Goal: Information Seeking & Learning: Learn about a topic

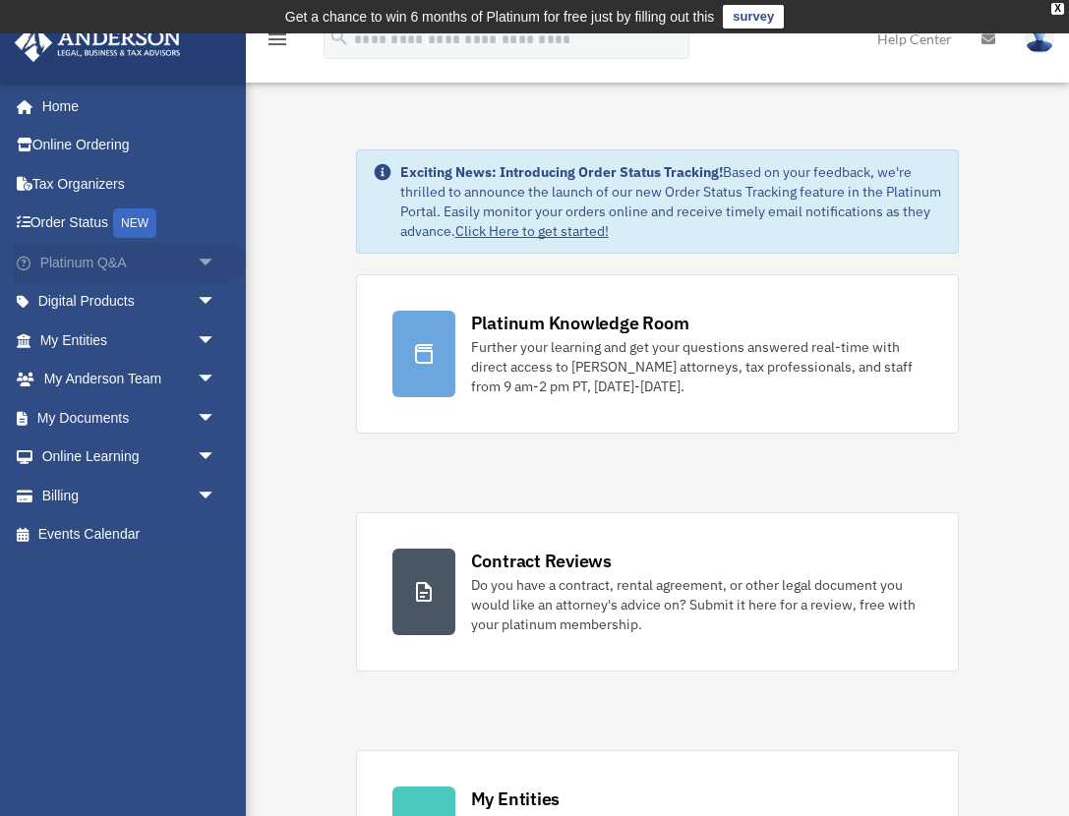
click at [211, 259] on span "arrow_drop_down" at bounding box center [216, 263] width 39 height 40
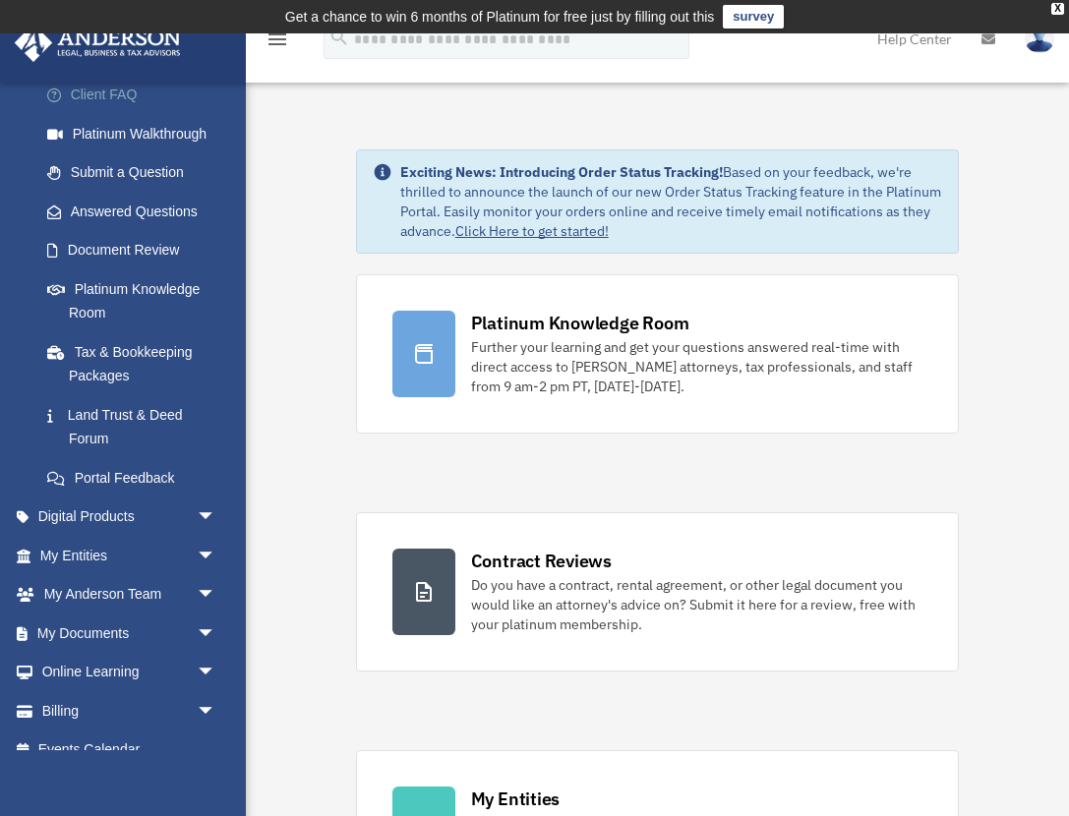
scroll to position [230, 0]
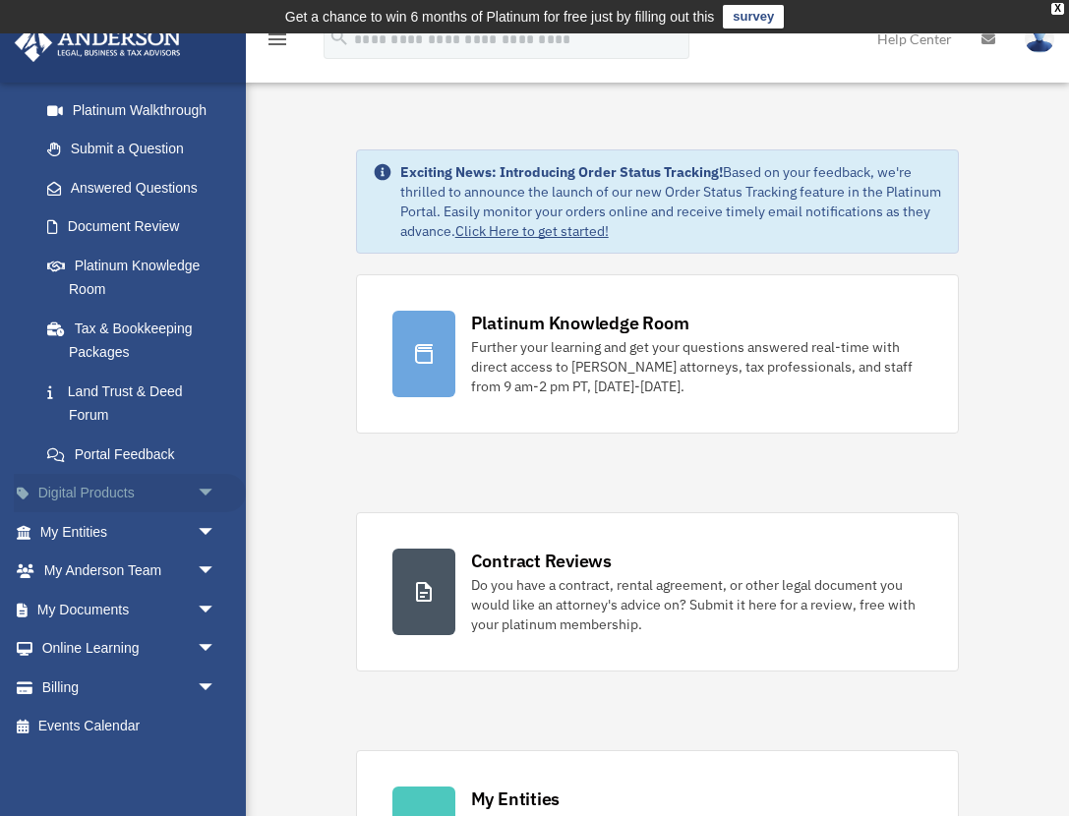
click at [187, 493] on link "Digital Products arrow_drop_down" at bounding box center [130, 493] width 232 height 39
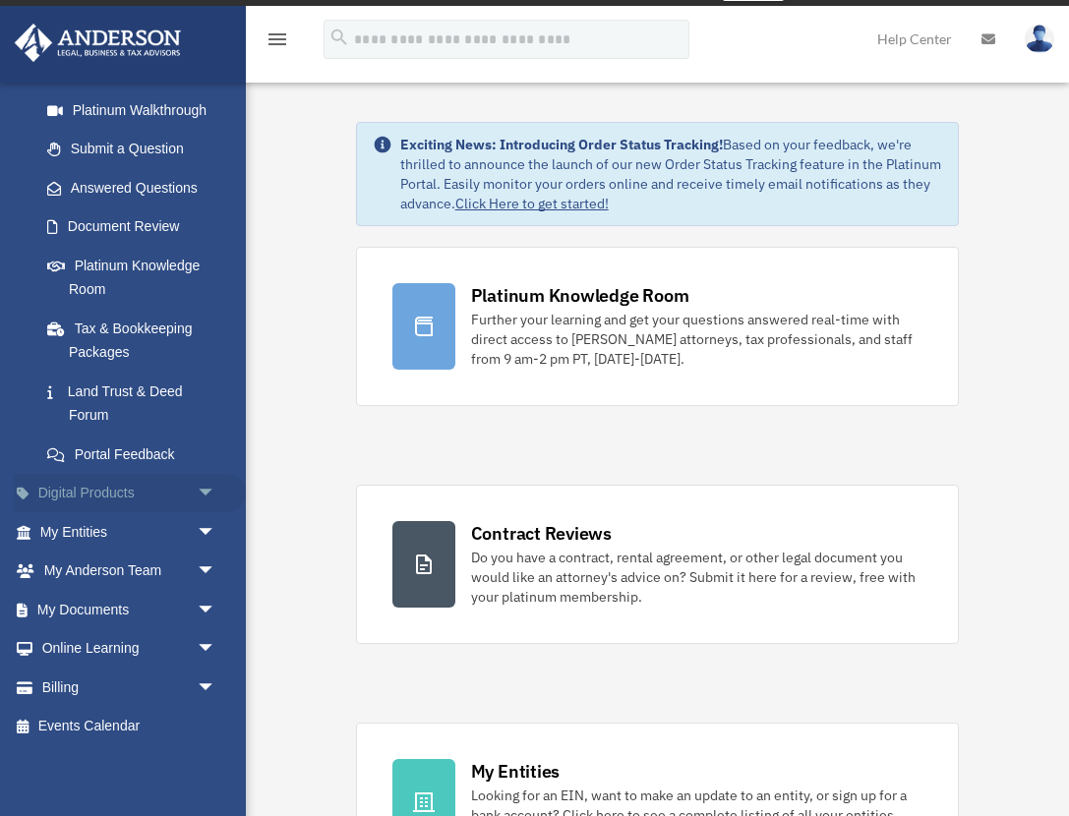
scroll to position [33, 0]
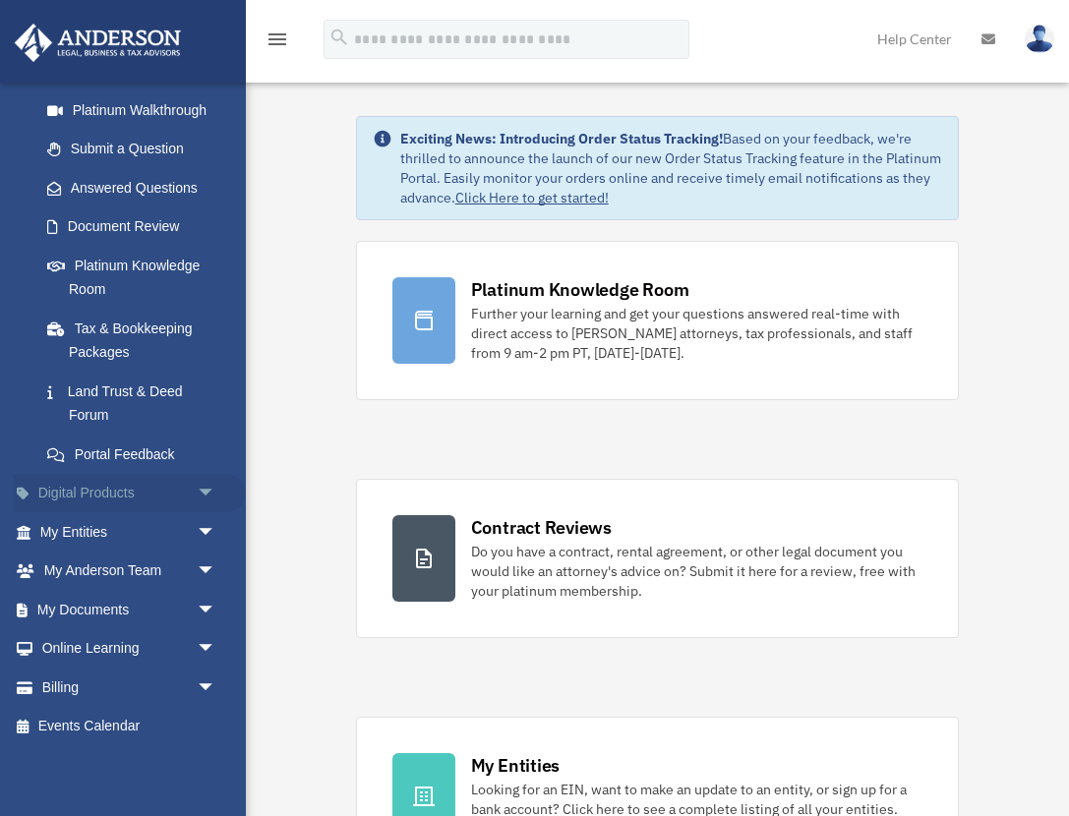
click at [209, 493] on span "arrow_drop_down" at bounding box center [216, 494] width 39 height 40
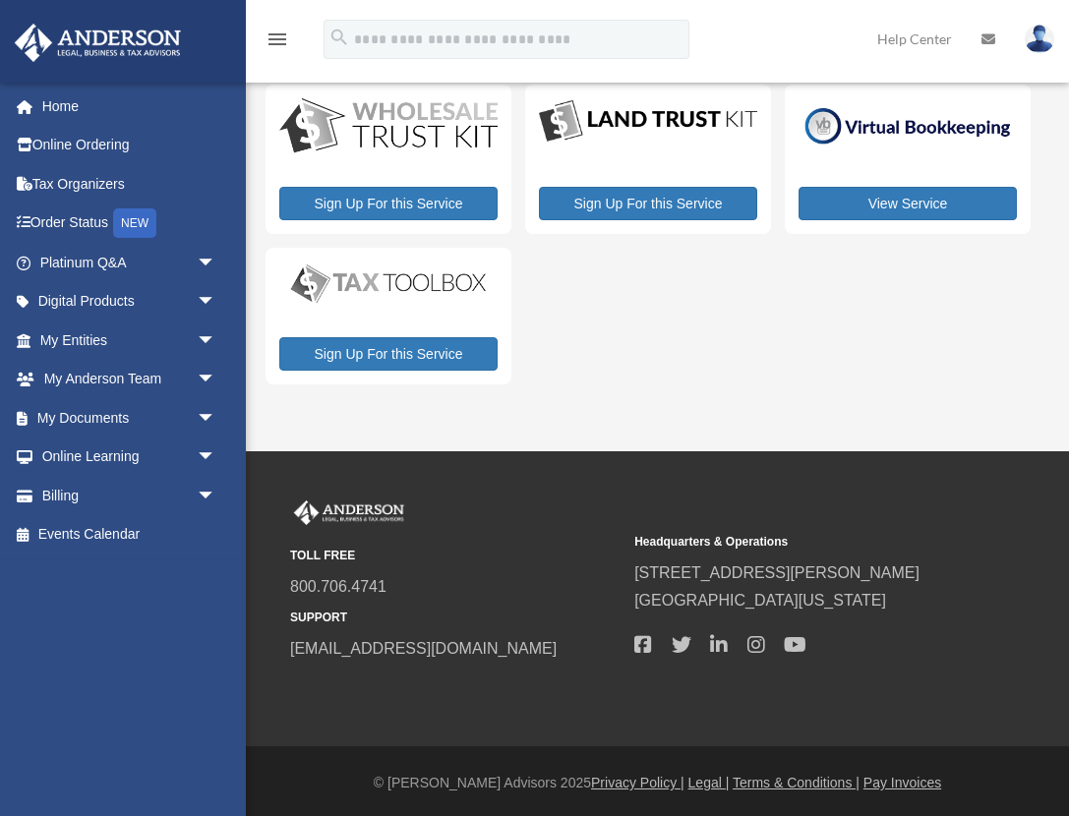
scroll to position [58, 0]
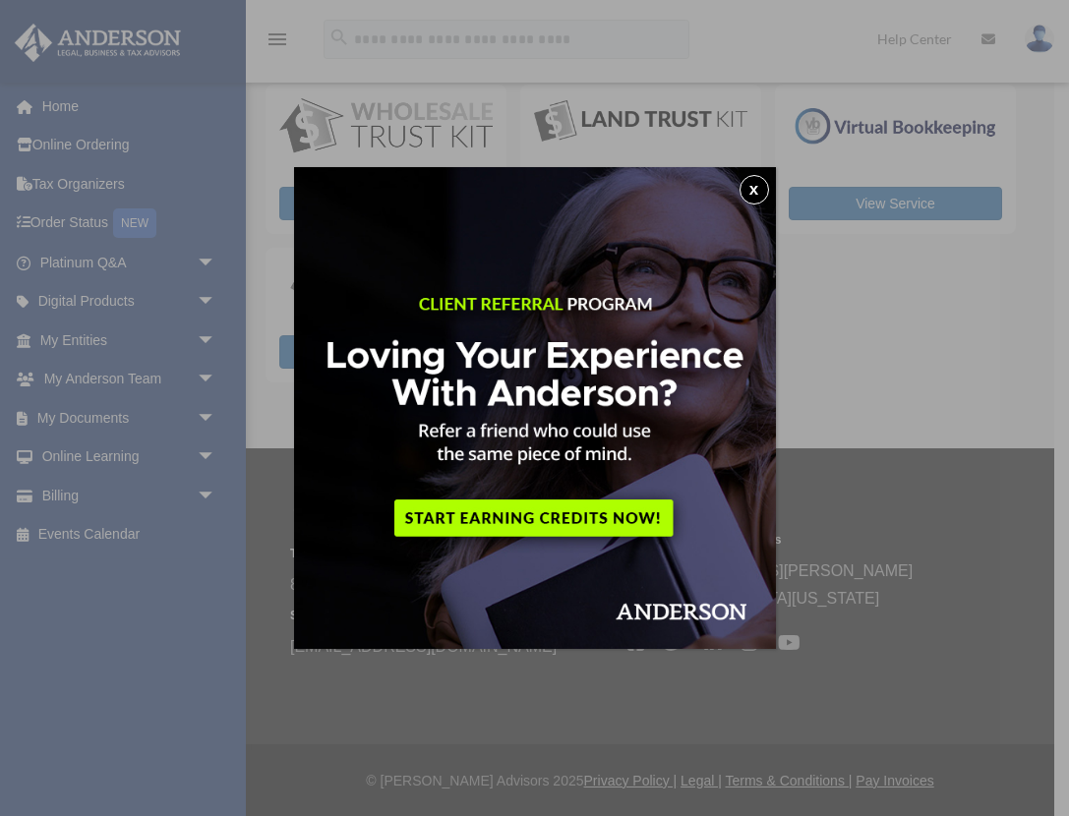
click at [757, 192] on button "x" at bounding box center [753, 189] width 29 height 29
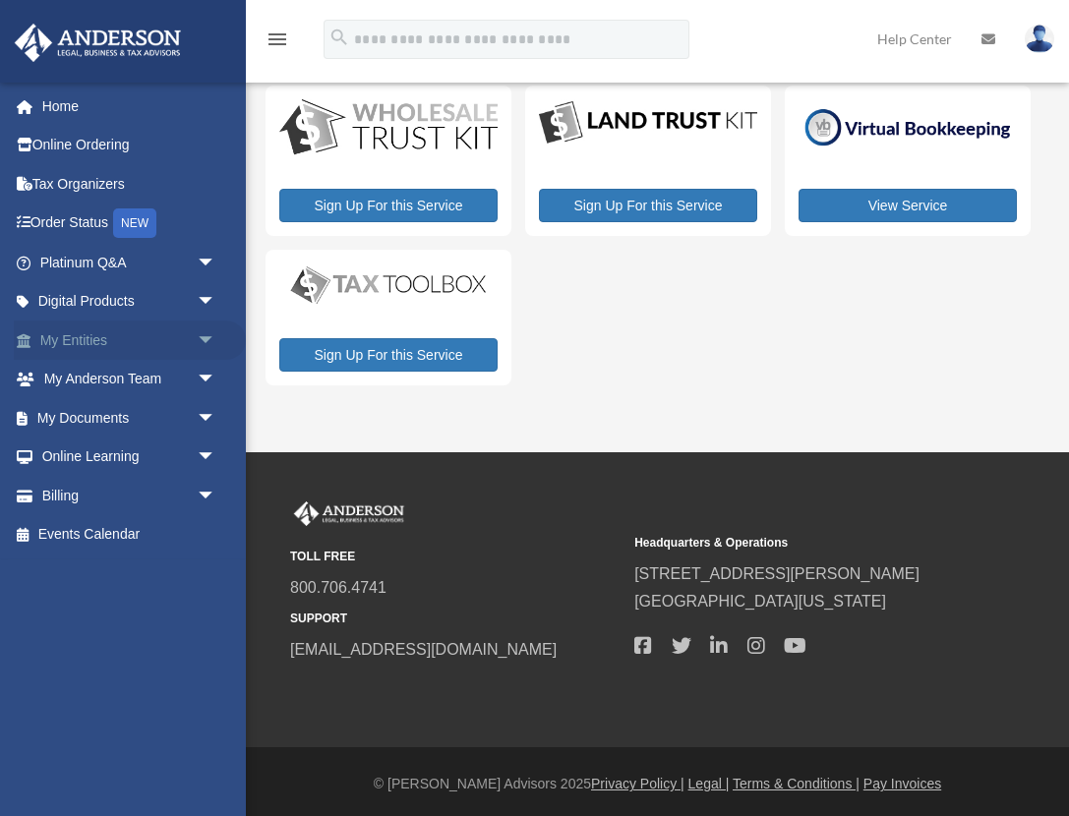
click at [201, 348] on span "arrow_drop_down" at bounding box center [216, 341] width 39 height 40
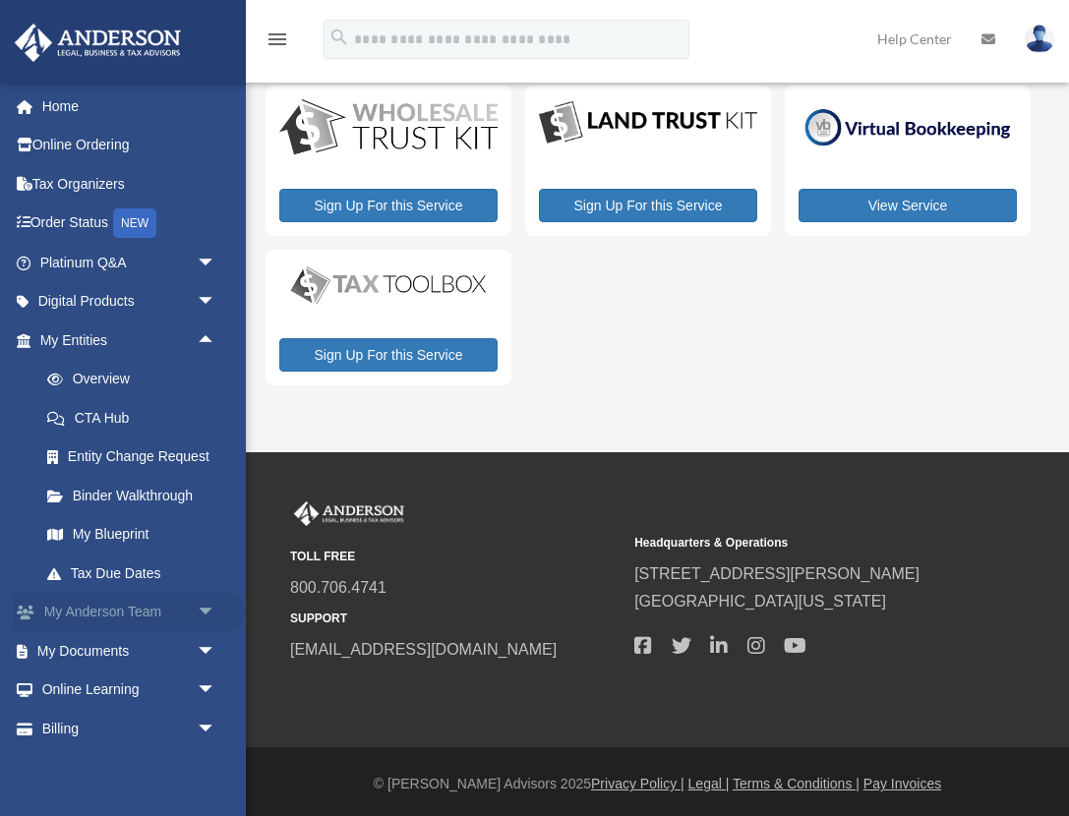
click at [198, 612] on span "arrow_drop_down" at bounding box center [216, 613] width 39 height 40
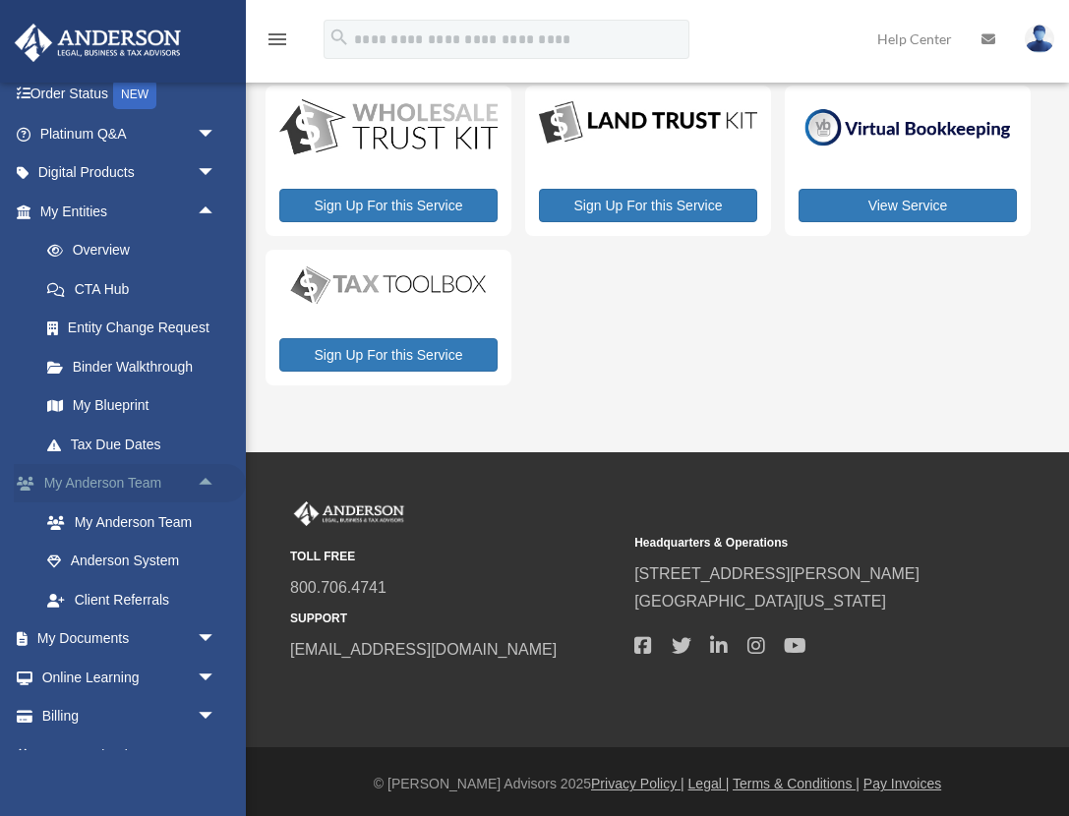
scroll to position [141, 0]
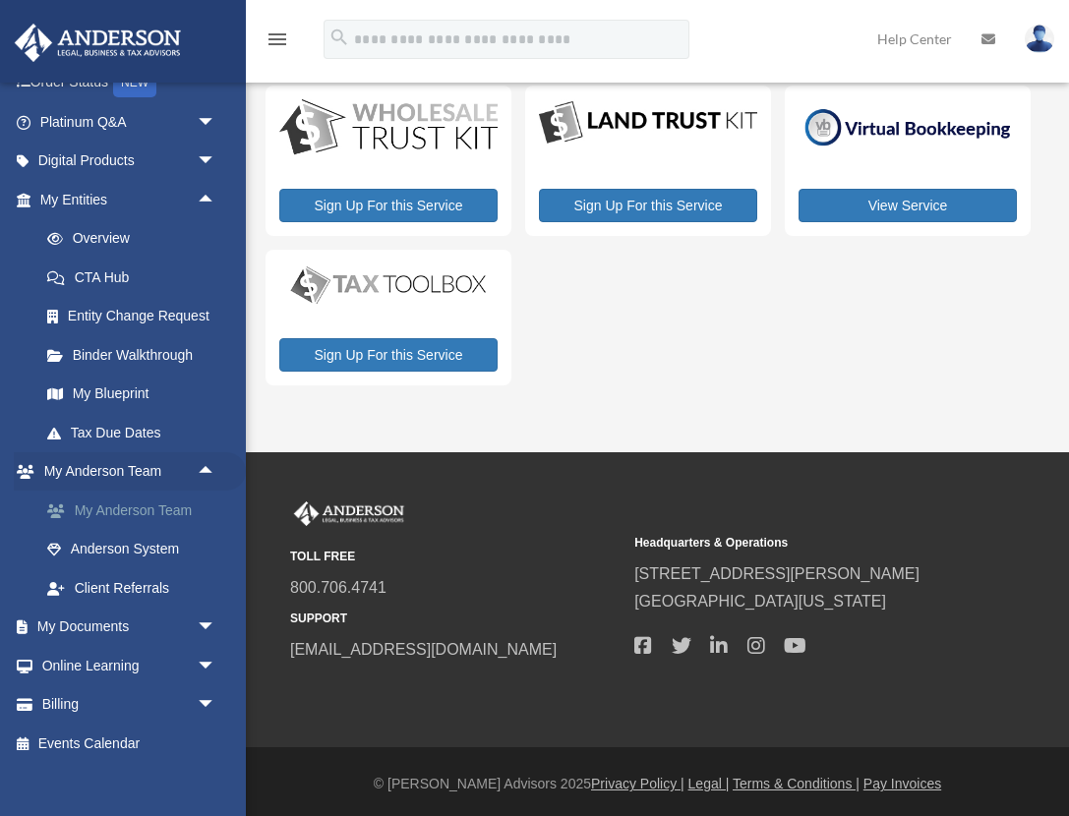
click at [172, 520] on link "My Anderson Team" at bounding box center [137, 510] width 218 height 39
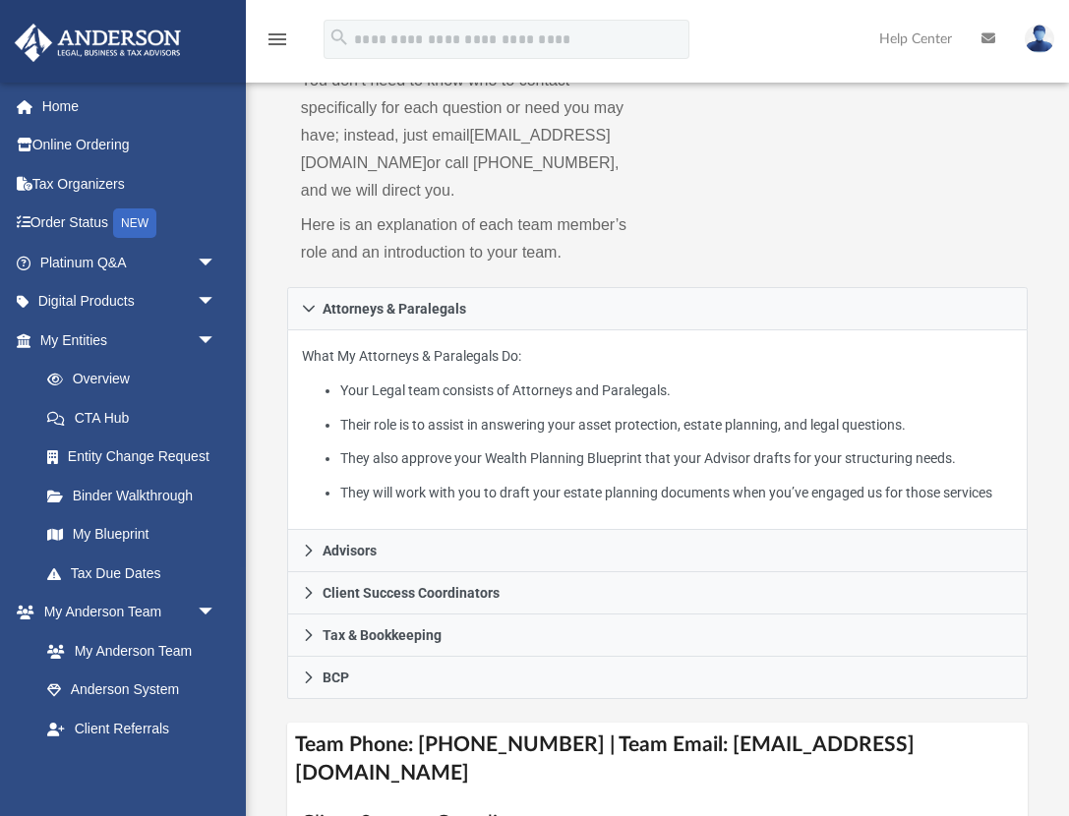
scroll to position [305, 0]
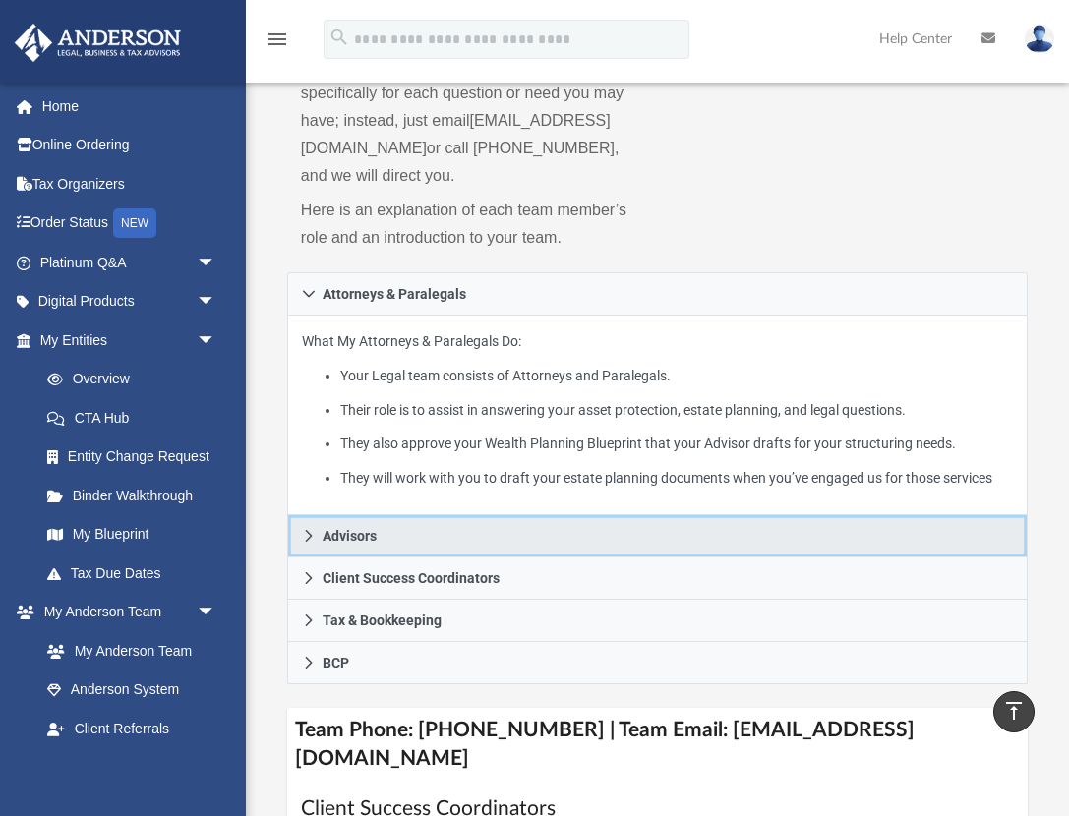
click at [306, 542] on icon at bounding box center [308, 536] width 7 height 12
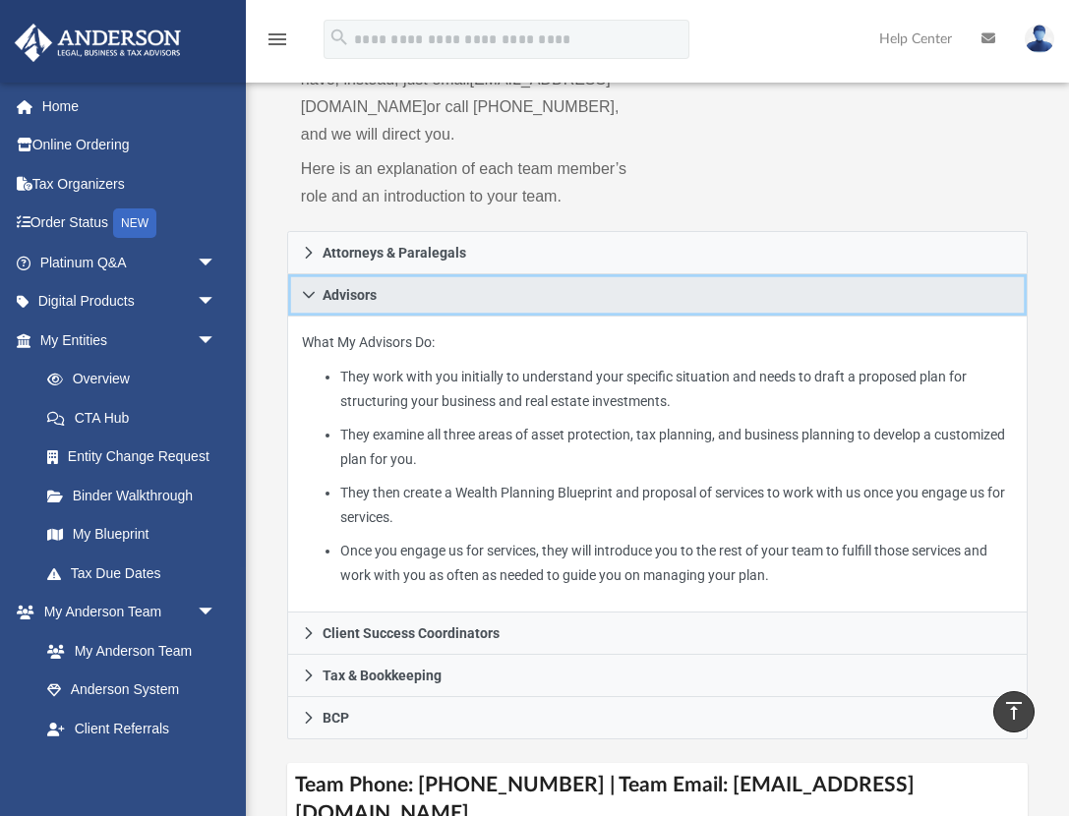
scroll to position [354, 0]
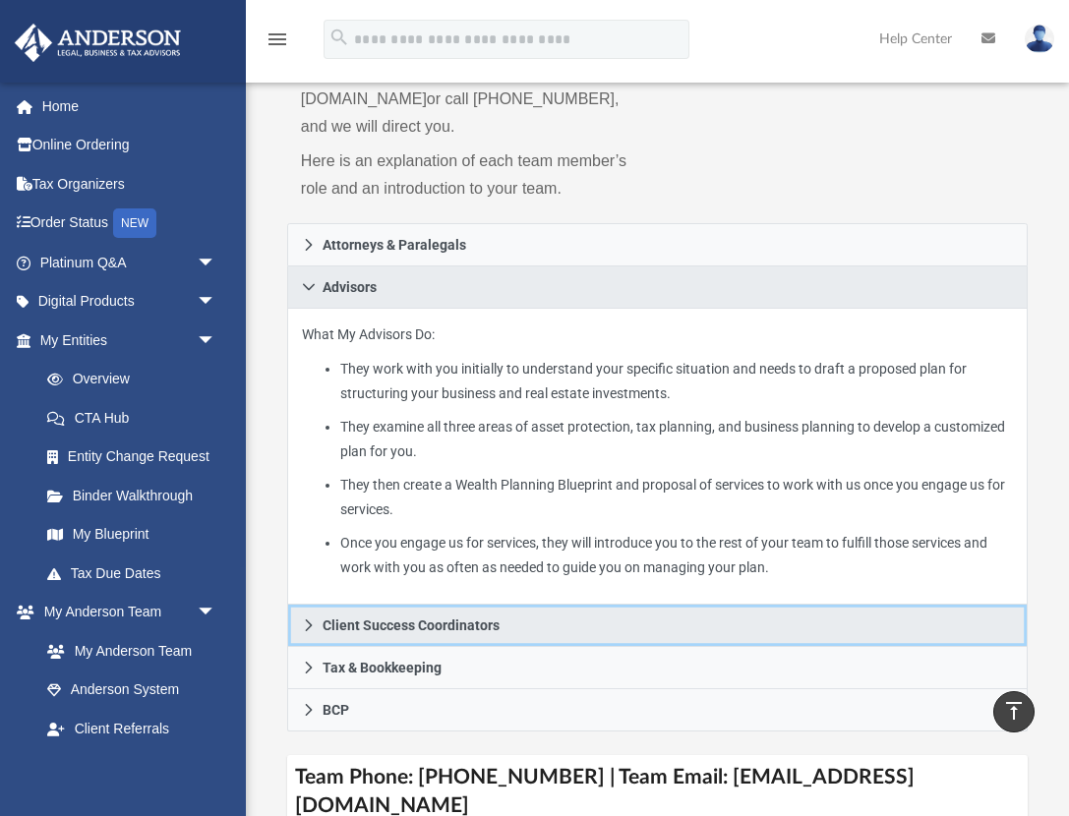
click at [303, 614] on link "Client Success Coordinators" at bounding box center [657, 626] width 740 height 42
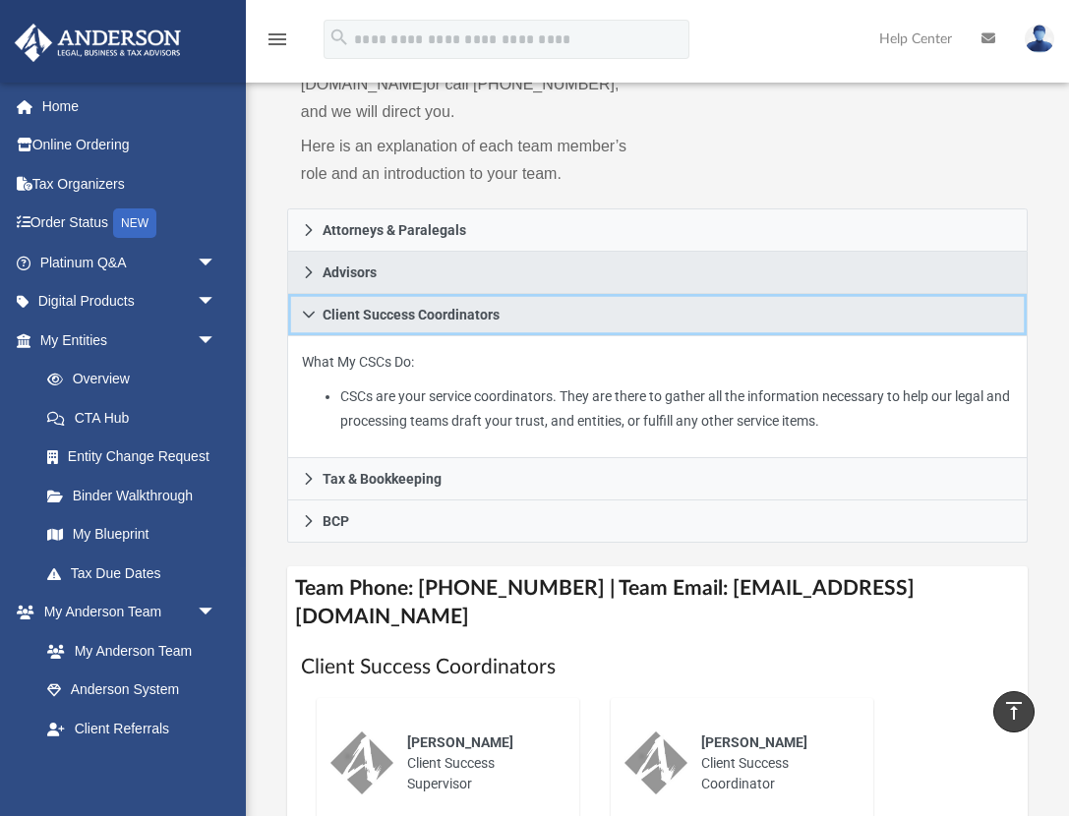
scroll to position [362, 0]
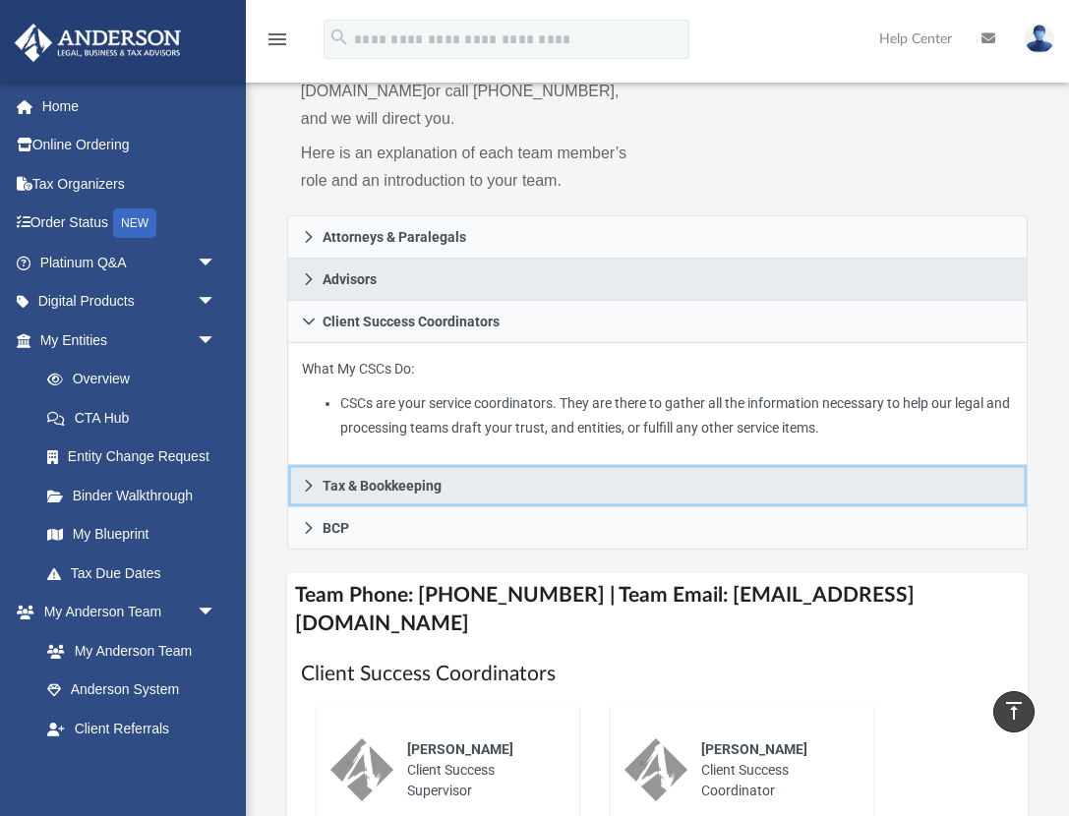
click at [310, 490] on link "Tax & Bookkeeping" at bounding box center [657, 486] width 740 height 42
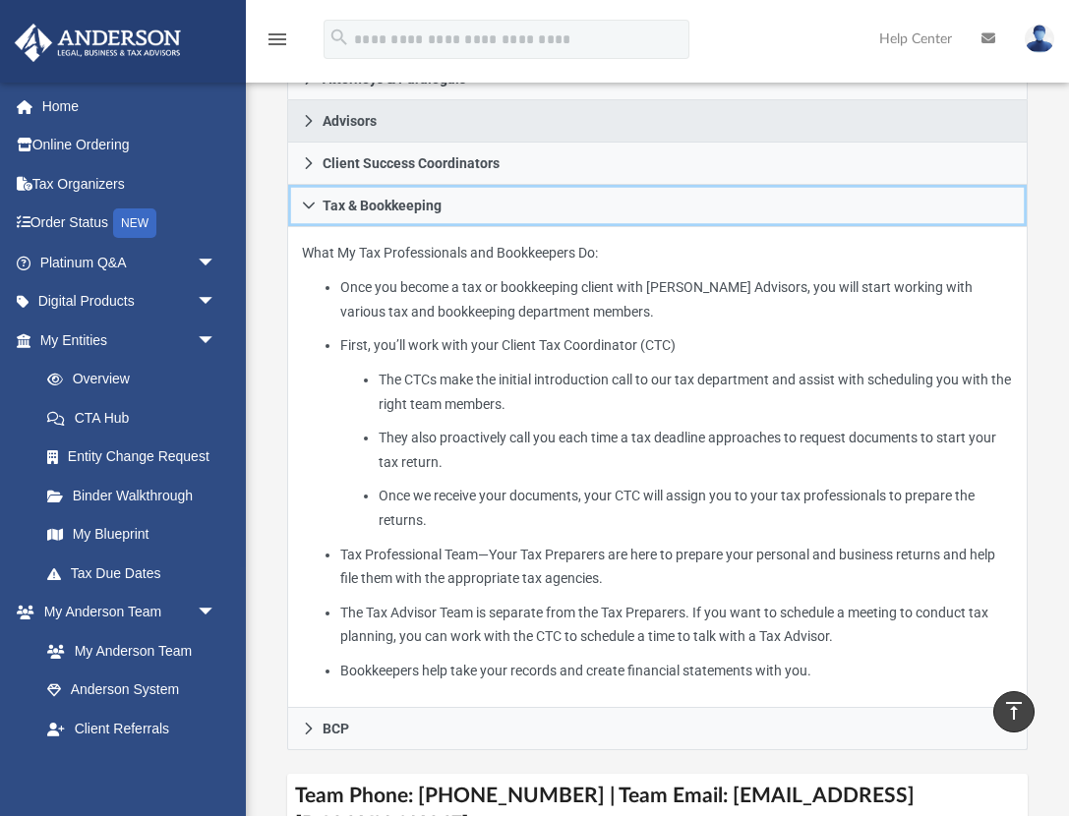
scroll to position [568, 0]
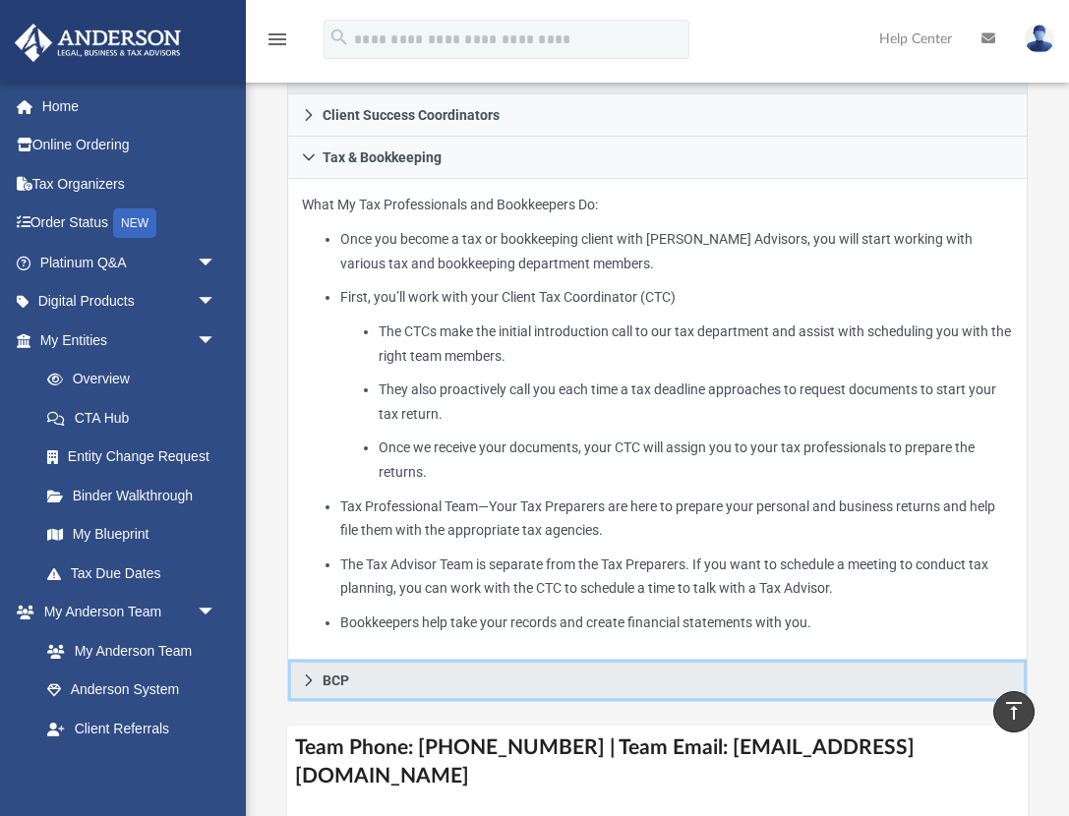
click at [302, 669] on link "BCP" at bounding box center [657, 681] width 740 height 42
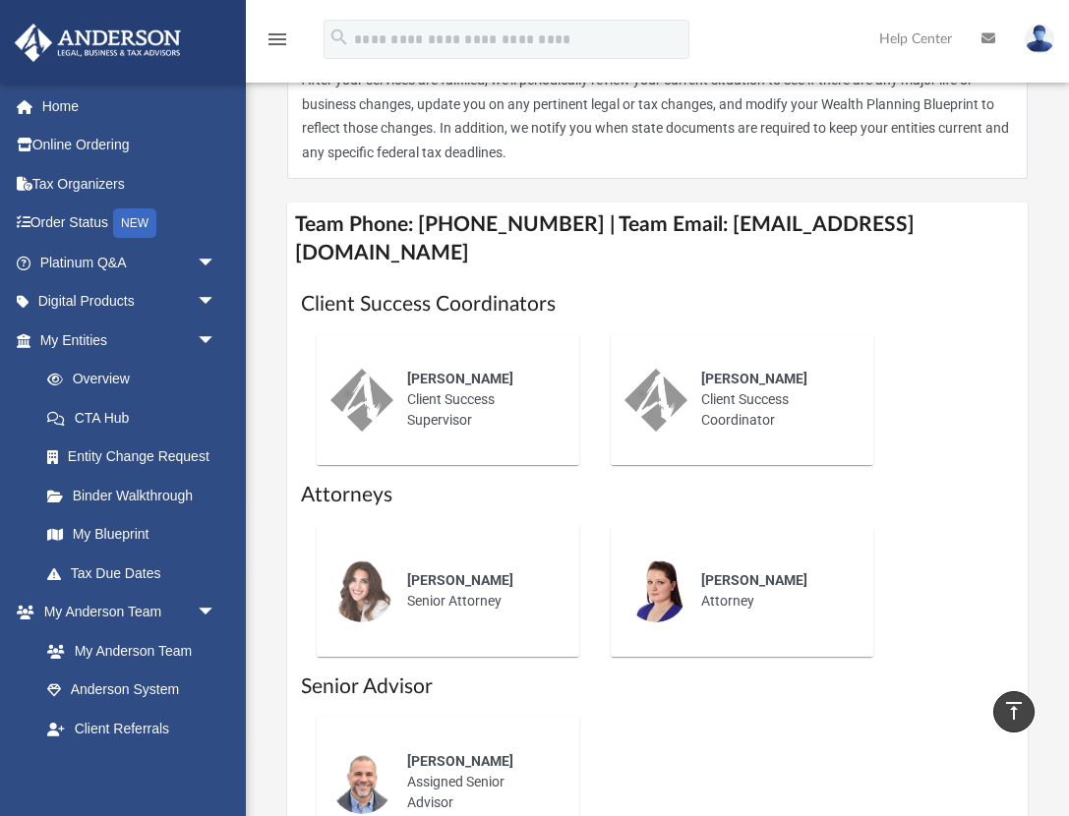
scroll to position [739, 0]
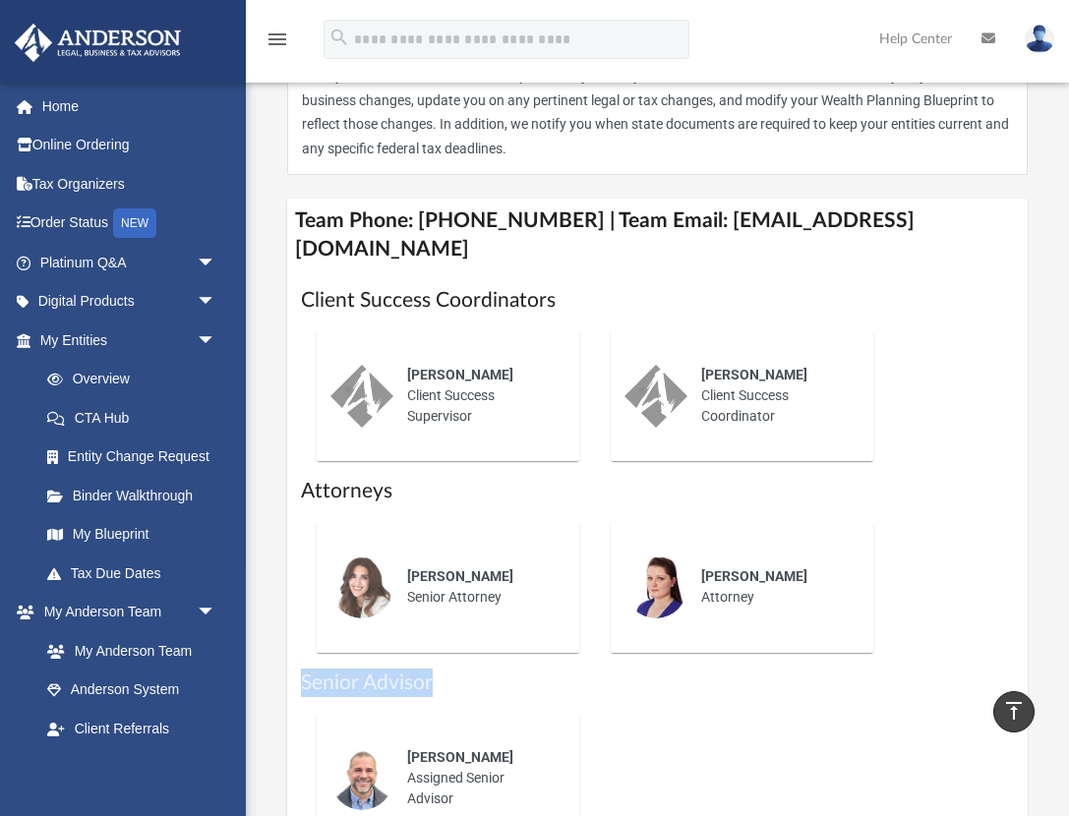
drag, startPoint x: 302, startPoint y: 654, endPoint x: 434, endPoint y: 651, distance: 131.8
click at [435, 669] on h1 "Senior Advisor" at bounding box center [657, 683] width 713 height 29
click at [480, 669] on h1 "Senior Advisor" at bounding box center [657, 683] width 713 height 29
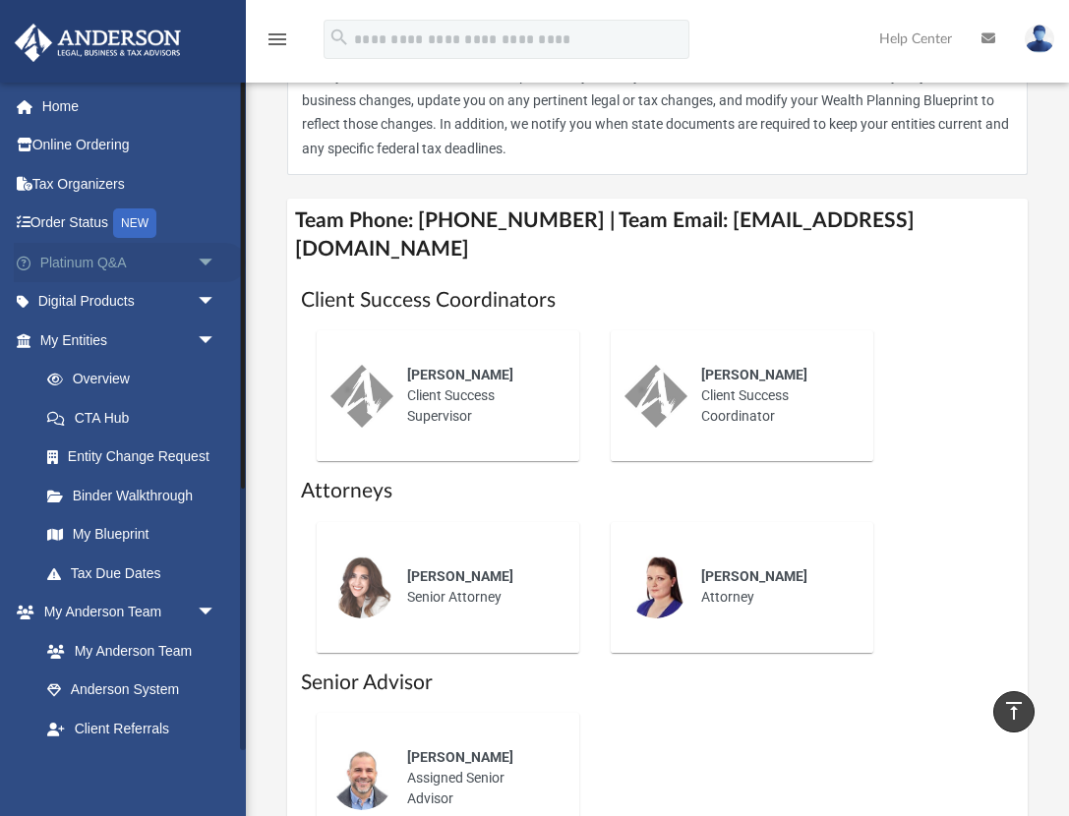
click at [91, 264] on link "Platinum Q&A arrow_drop_down" at bounding box center [130, 262] width 232 height 39
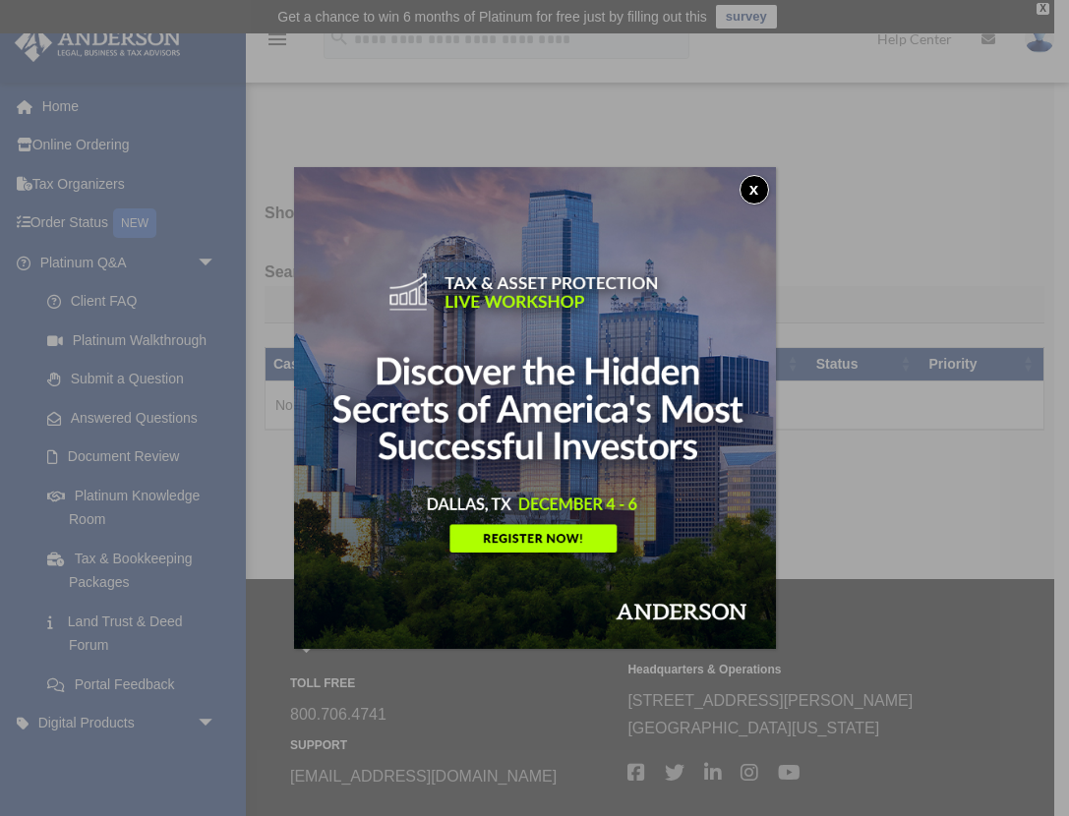
click at [757, 195] on button "x" at bounding box center [753, 189] width 29 height 29
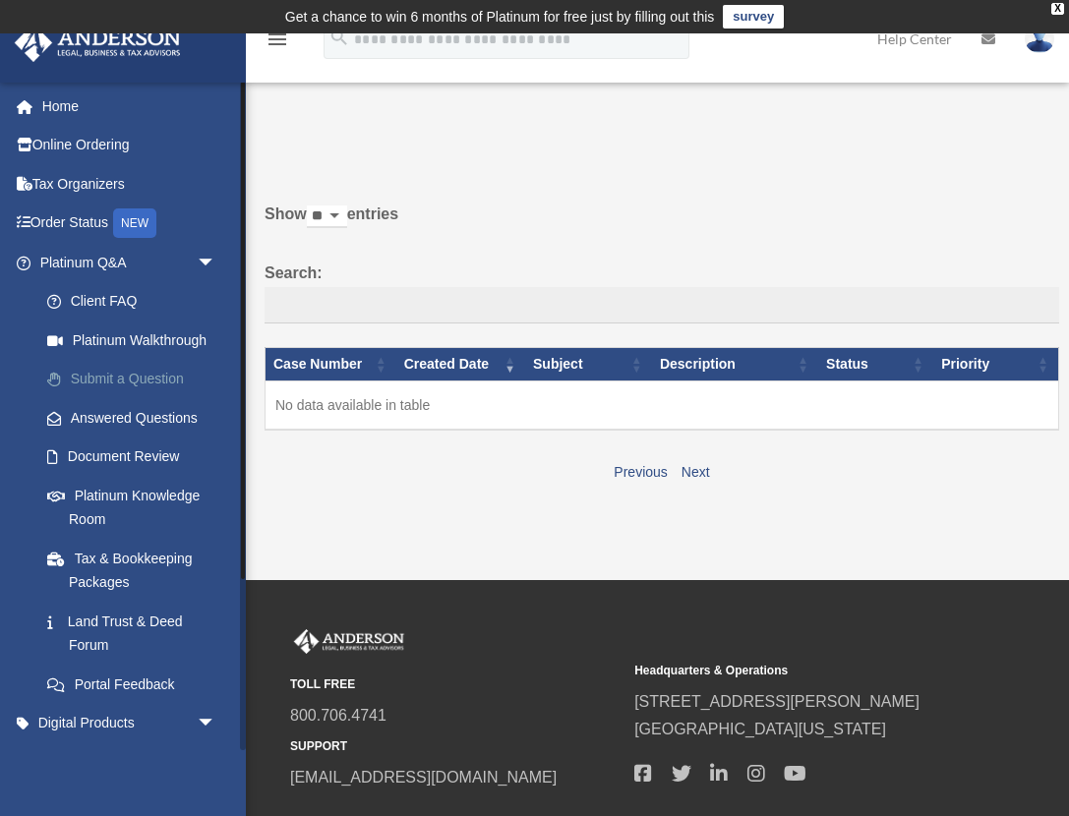
click at [148, 376] on link "Submit a Question" at bounding box center [137, 379] width 218 height 39
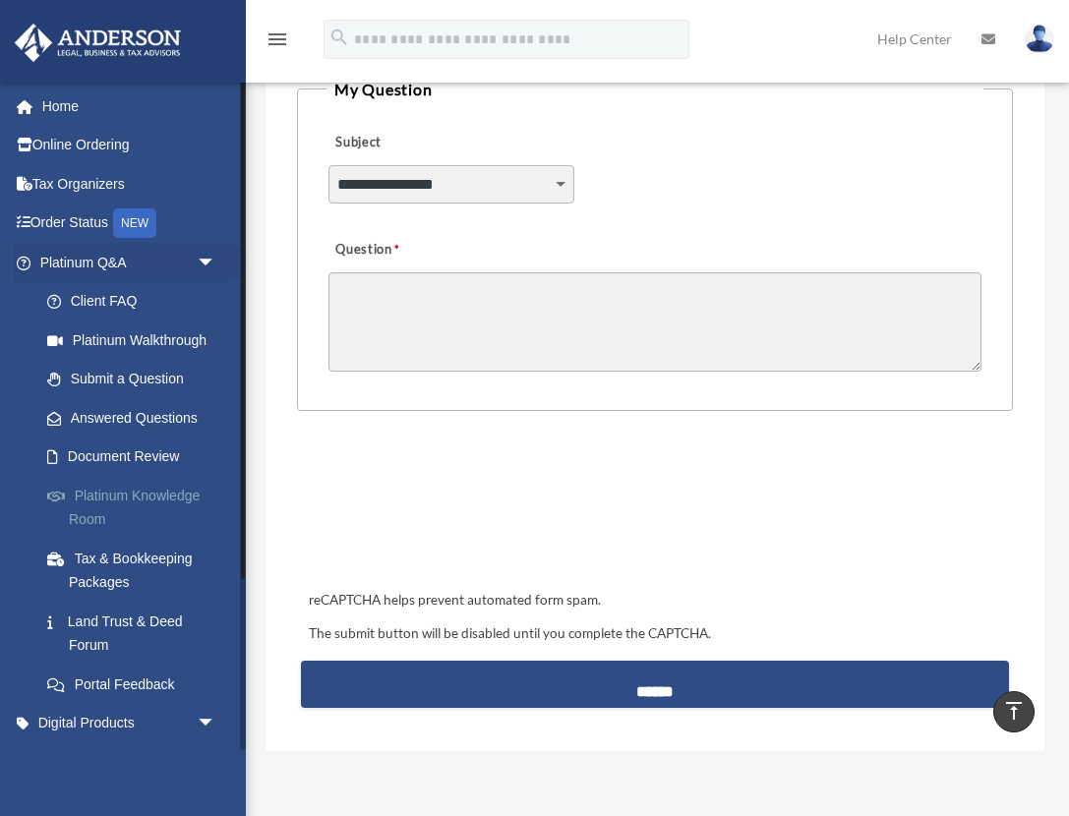
click at [128, 496] on link "Platinum Knowledge Room" at bounding box center [137, 507] width 218 height 63
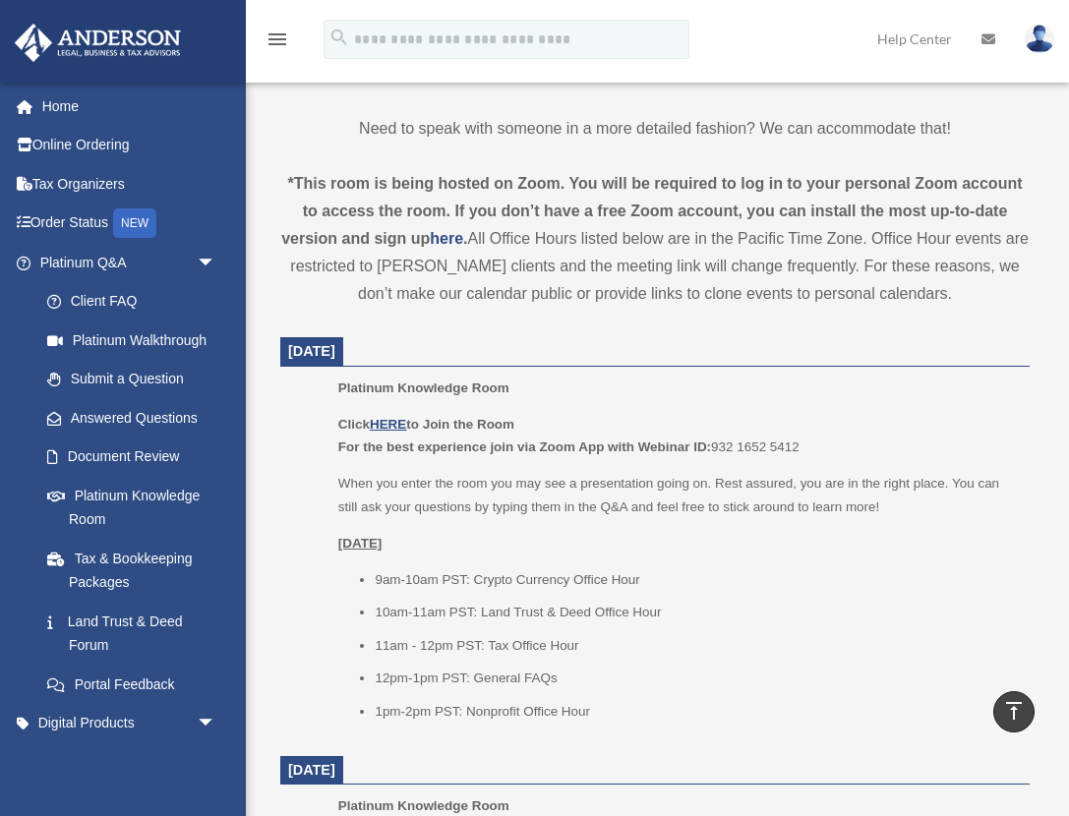
scroll to position [650, 0]
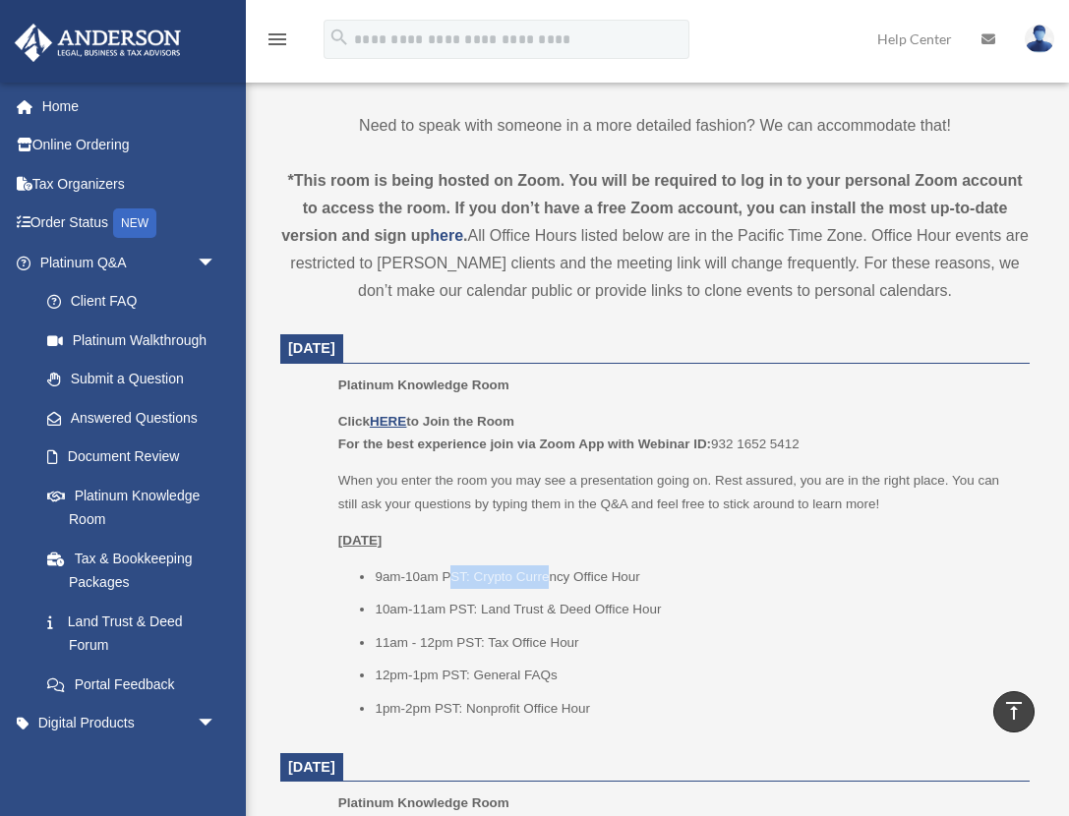
drag, startPoint x: 447, startPoint y: 570, endPoint x: 549, endPoint y: 574, distance: 101.4
click at [549, 574] on li "9am-10am PST: Crypto Currency Office Hour" at bounding box center [695, 577] width 641 height 24
click at [480, 706] on li "1pm-2pm PST: Nonprofit Office Hour" at bounding box center [695, 709] width 641 height 24
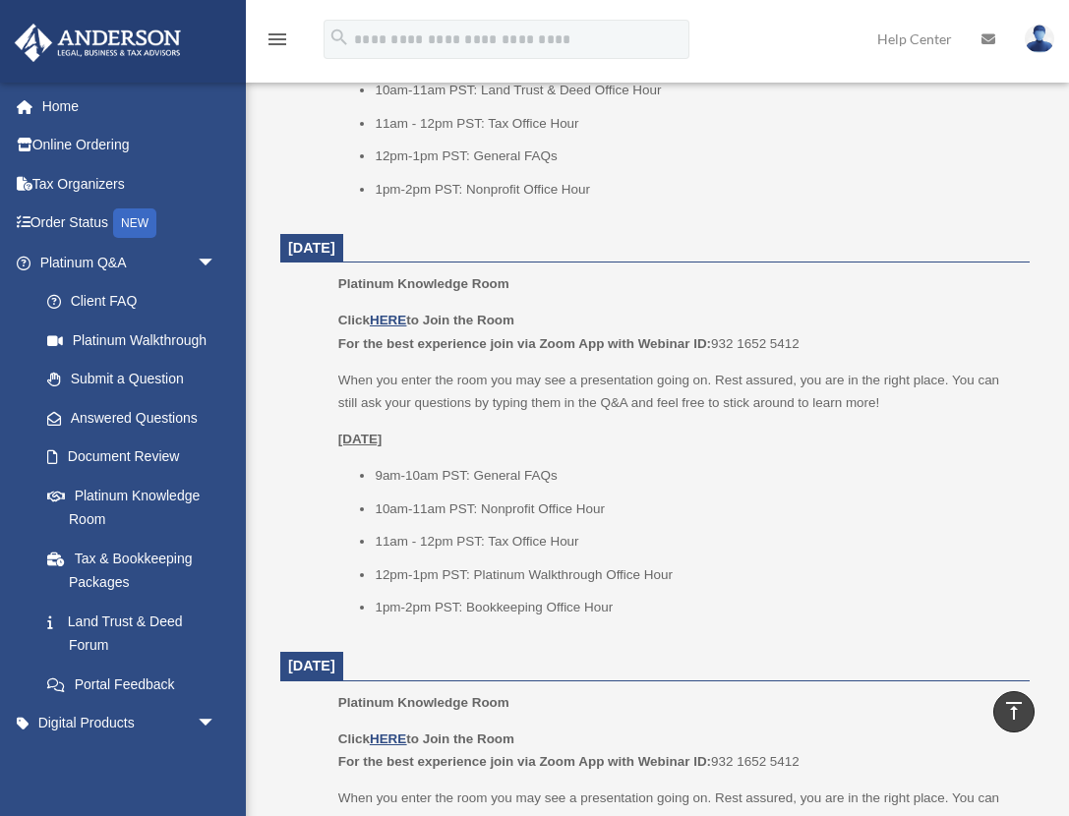
scroll to position [1174, 0]
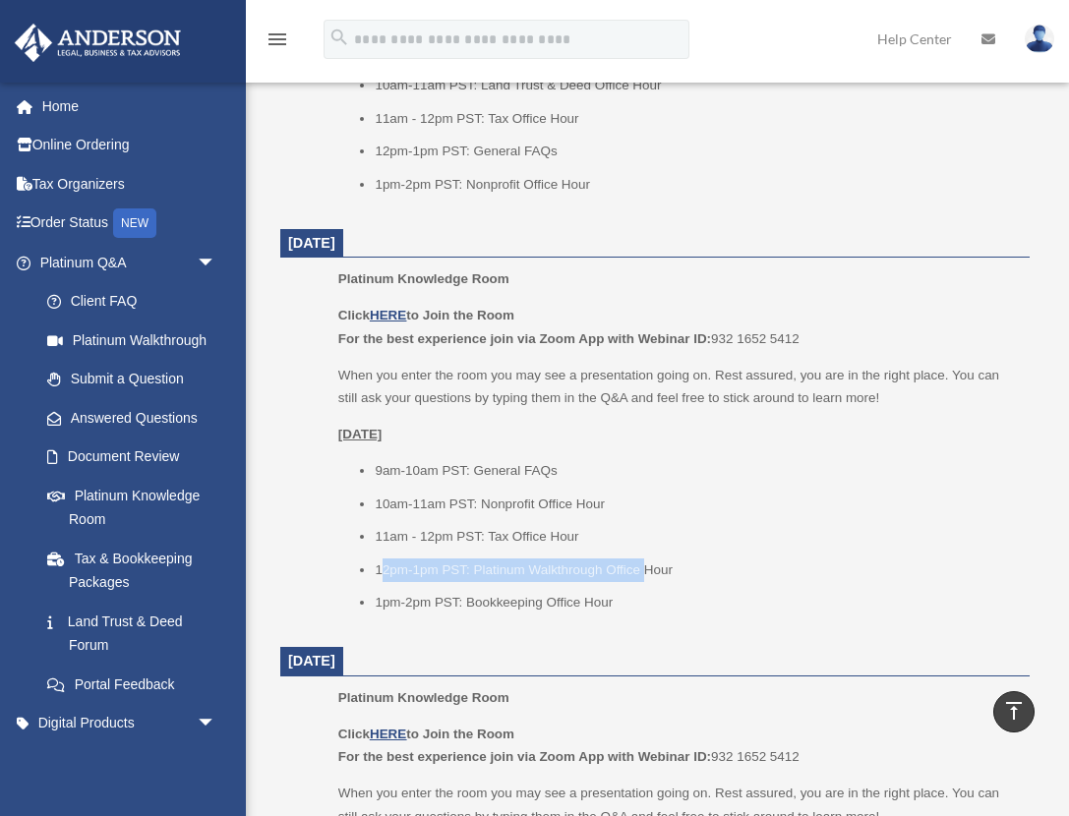
drag, startPoint x: 645, startPoint y: 572, endPoint x: 386, endPoint y: 574, distance: 258.6
click at [385, 574] on li "12pm-1pm PST: Platinum Walkthrough Office Hour" at bounding box center [695, 570] width 641 height 24
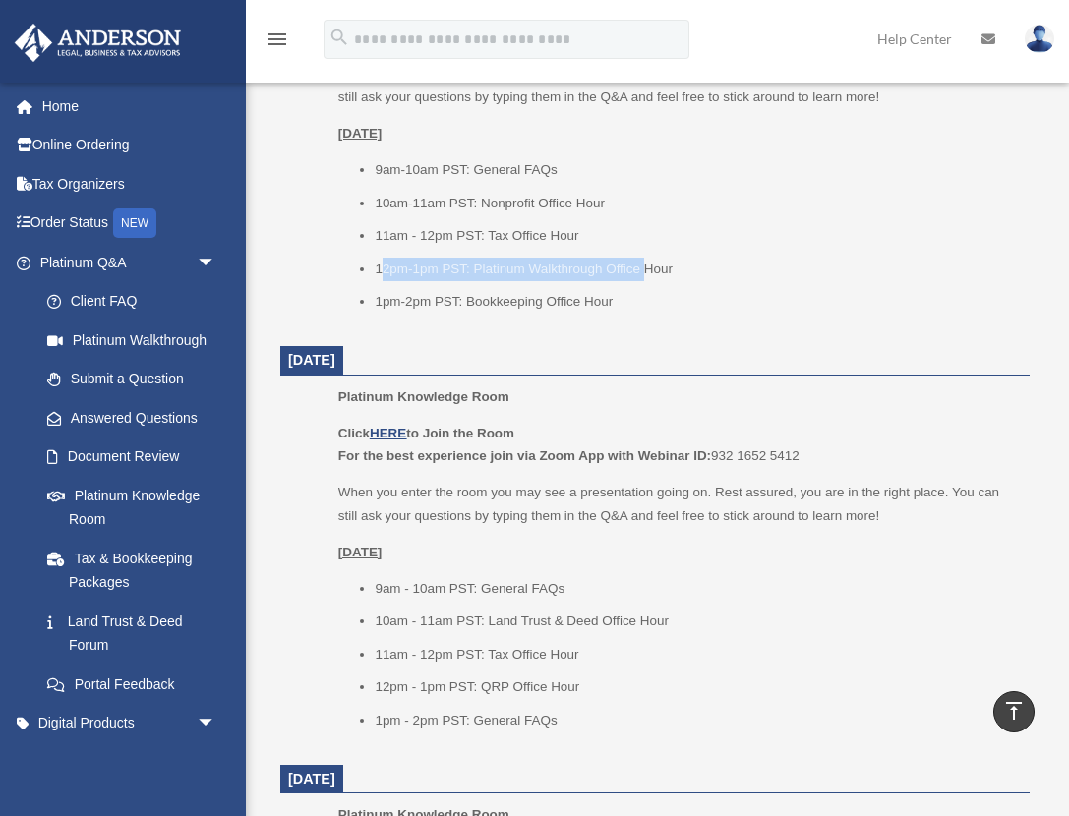
scroll to position [1498, 0]
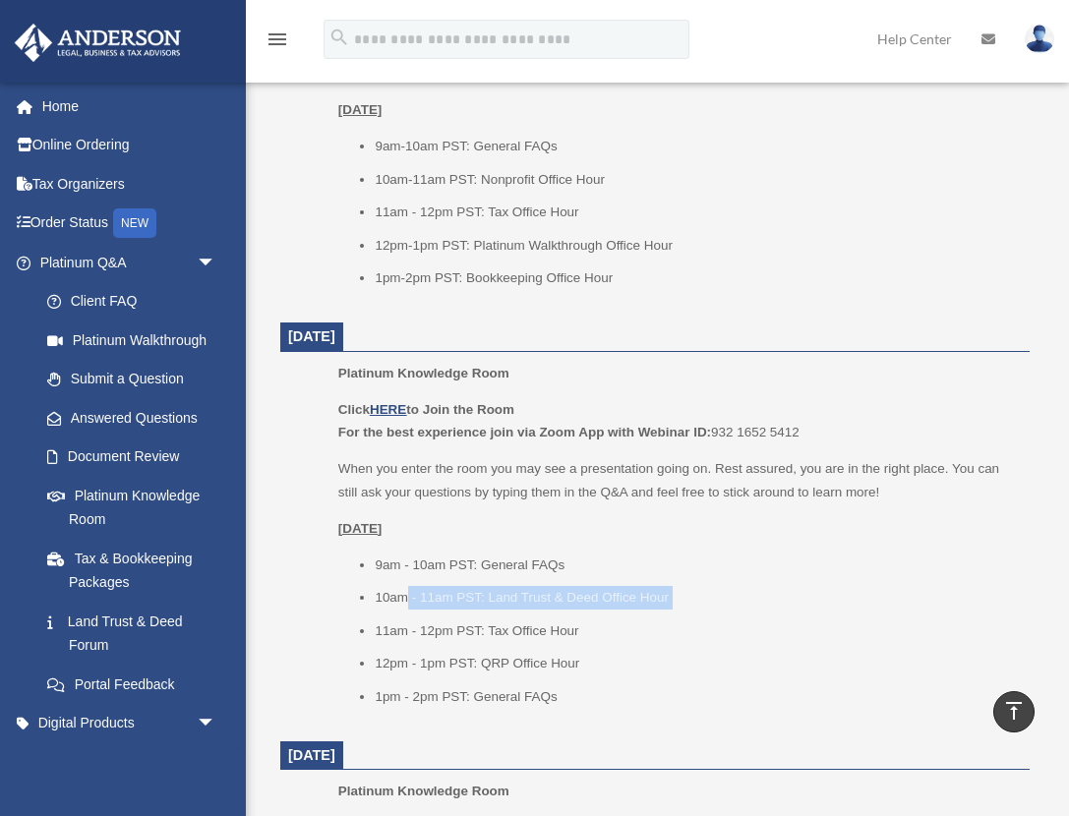
drag, startPoint x: 408, startPoint y: 593, endPoint x: 441, endPoint y: 613, distance: 38.8
click at [441, 613] on ul "9am - 10am PST: General FAQs 10am - 11am PST: Land Trust & Deed Office Hour 11a…" at bounding box center [676, 631] width 677 height 155
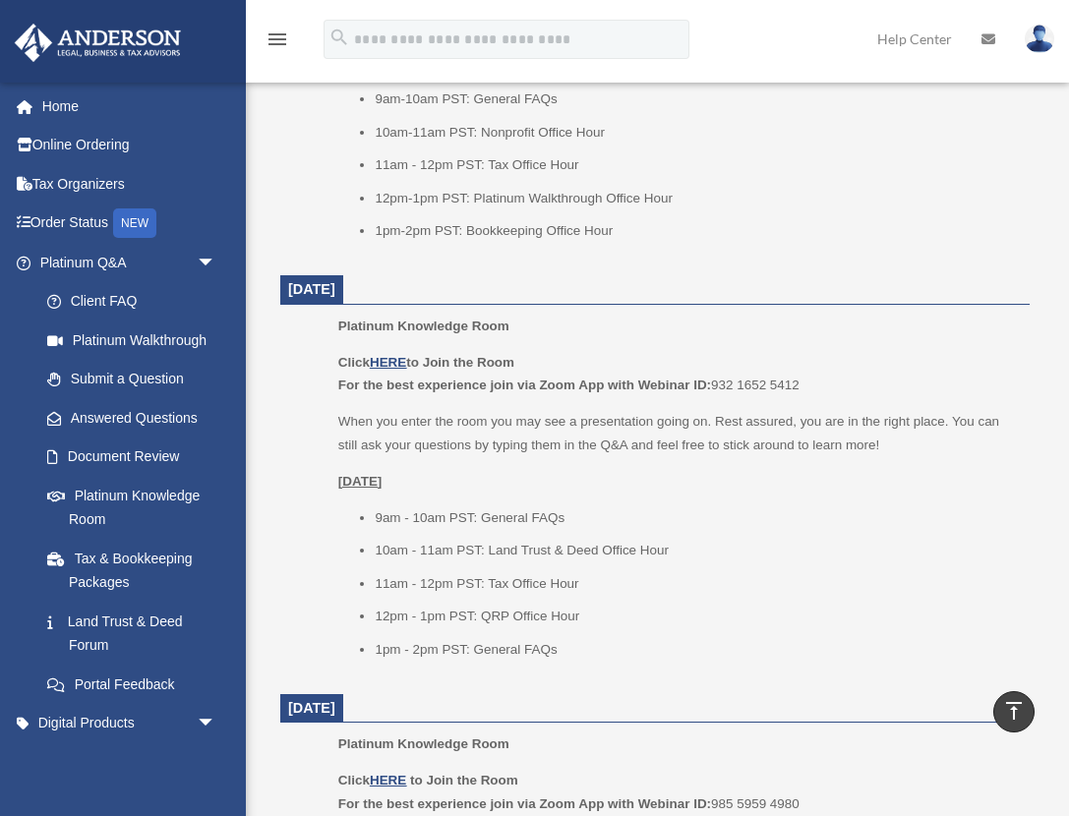
click at [485, 621] on li "12pm - 1pm PST: QRP Office Hour" at bounding box center [695, 617] width 641 height 24
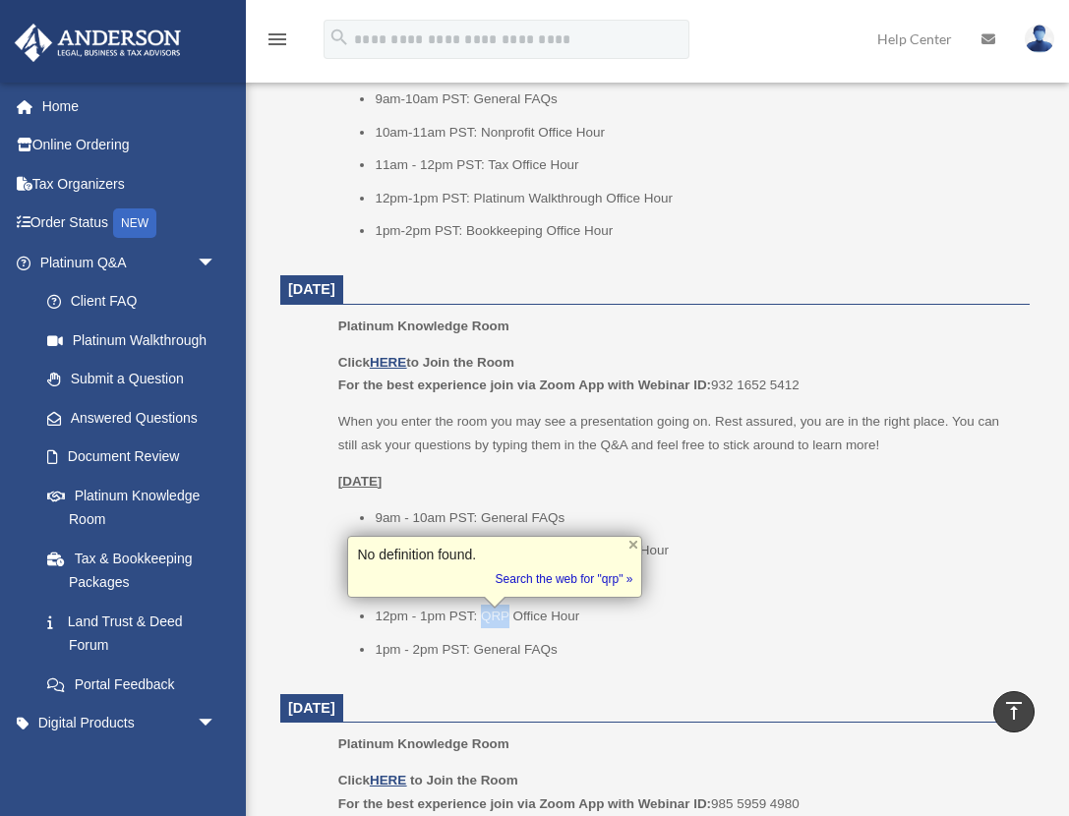
copy li "QRP"
click at [613, 632] on ul "9am - 10am PST: General FAQs 10am - 11am PST: Land Trust & Deed Office Hour 11a…" at bounding box center [676, 583] width 677 height 155
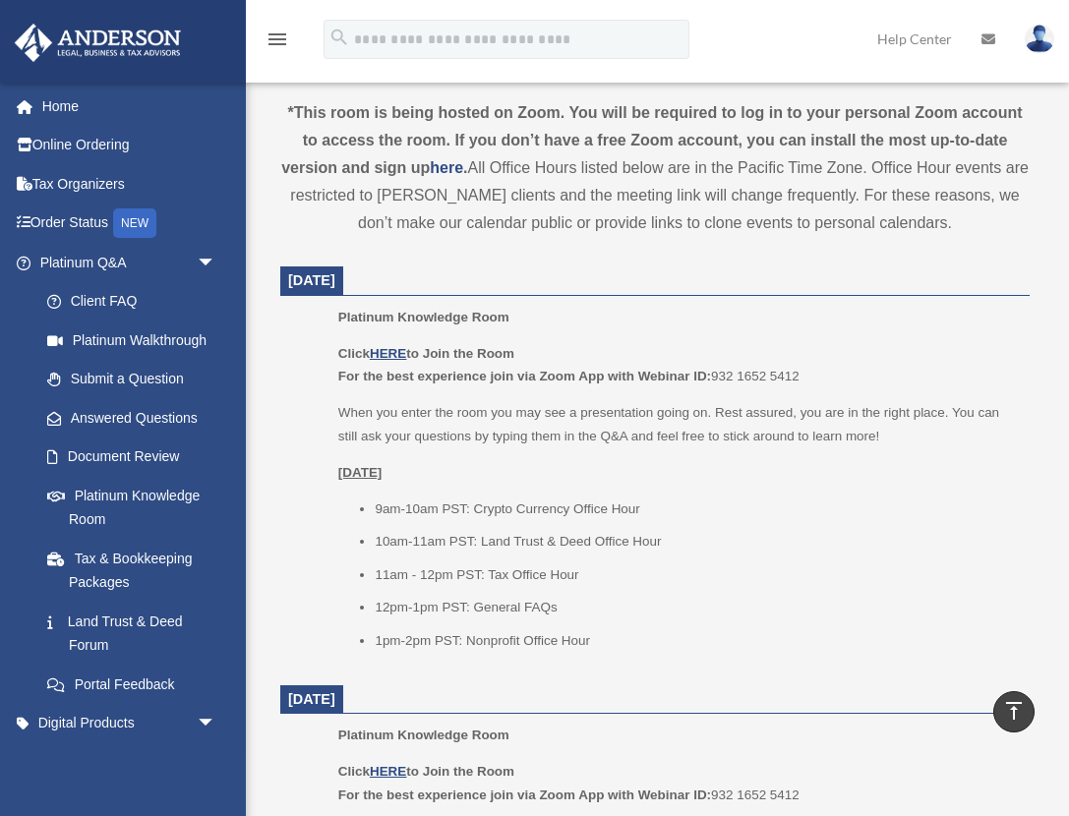
scroll to position [707, 0]
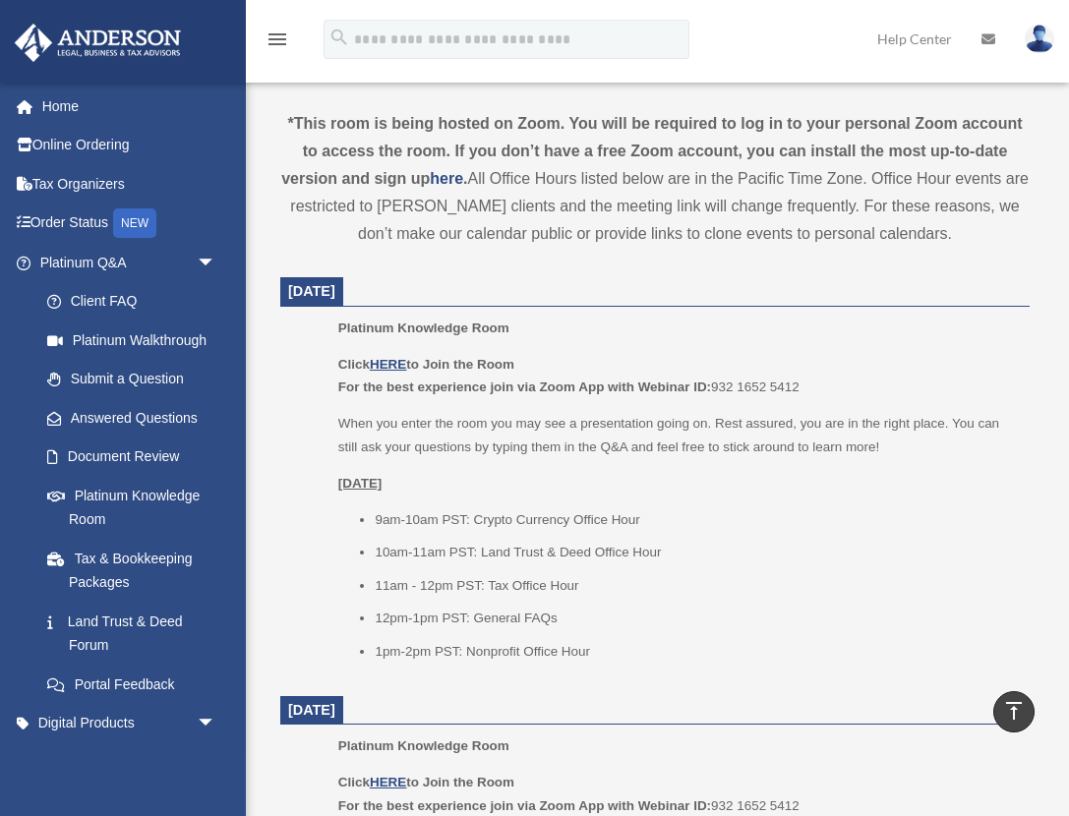
drag, startPoint x: 393, startPoint y: 427, endPoint x: 399, endPoint y: 440, distance: 15.0
click at [399, 440] on p "When you enter the room you may see a presentation going on. Rest assured, you …" at bounding box center [676, 435] width 677 height 46
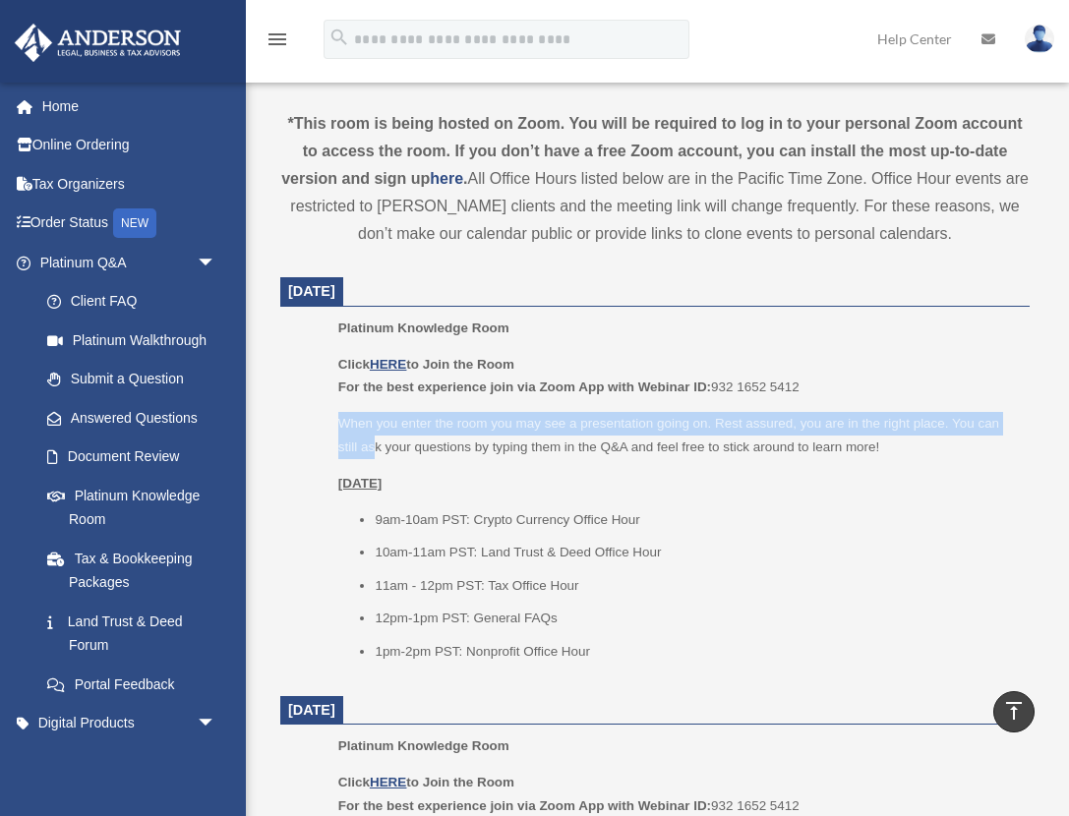
drag, startPoint x: 338, startPoint y: 422, endPoint x: 376, endPoint y: 441, distance: 42.2
click at [376, 441] on p "When you enter the room you may see a presentation going on. Rest assured, you …" at bounding box center [676, 435] width 677 height 46
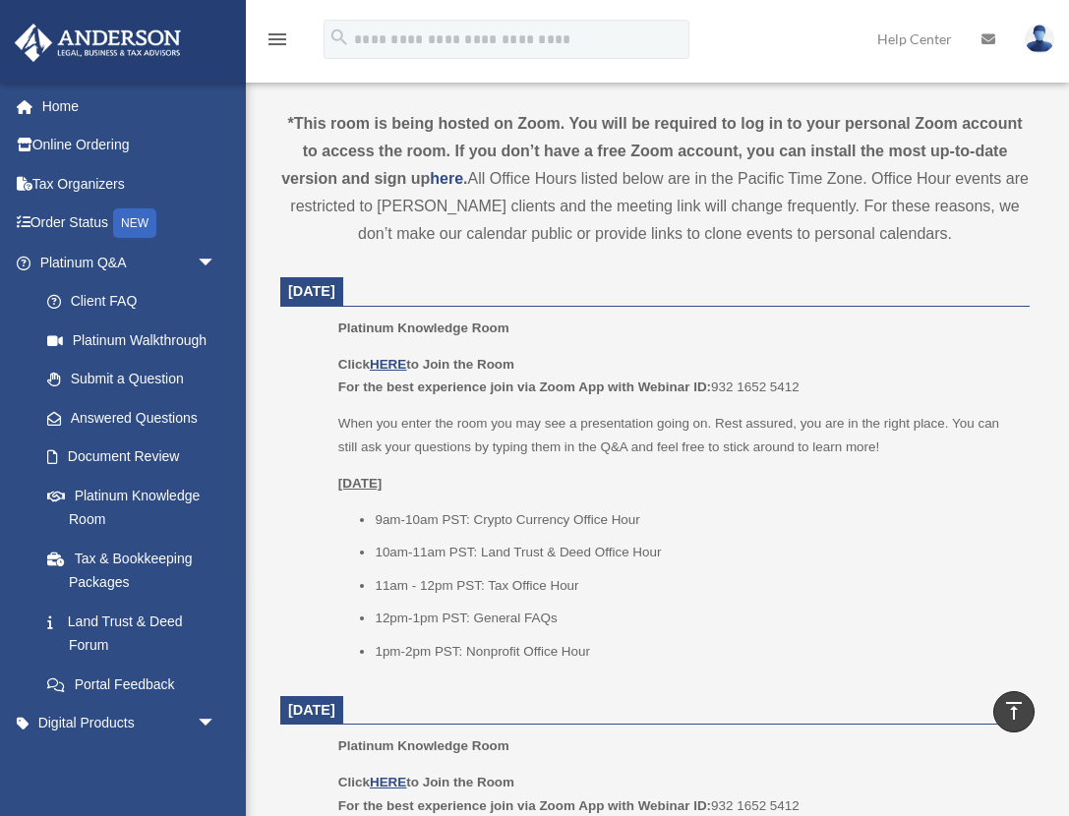
click at [376, 441] on p "When you enter the room you may see a presentation going on. Rest assured, you …" at bounding box center [676, 435] width 677 height 46
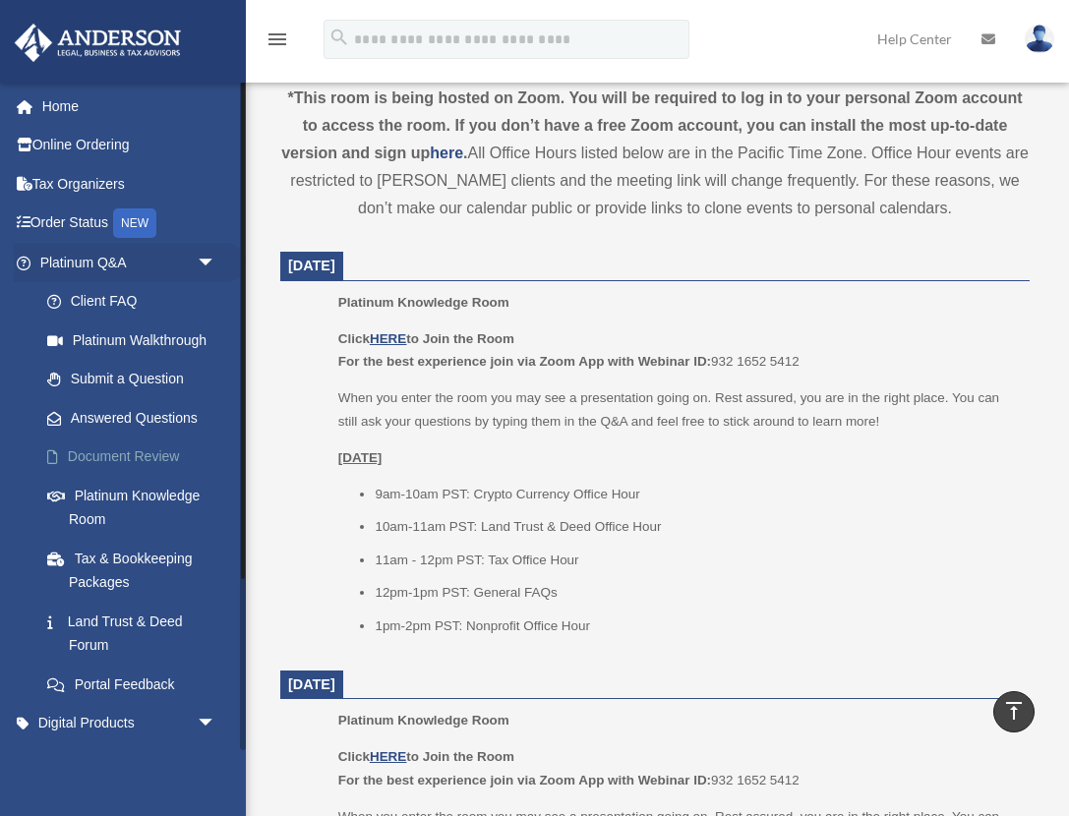
click at [122, 468] on link "Document Review" at bounding box center [137, 457] width 218 height 39
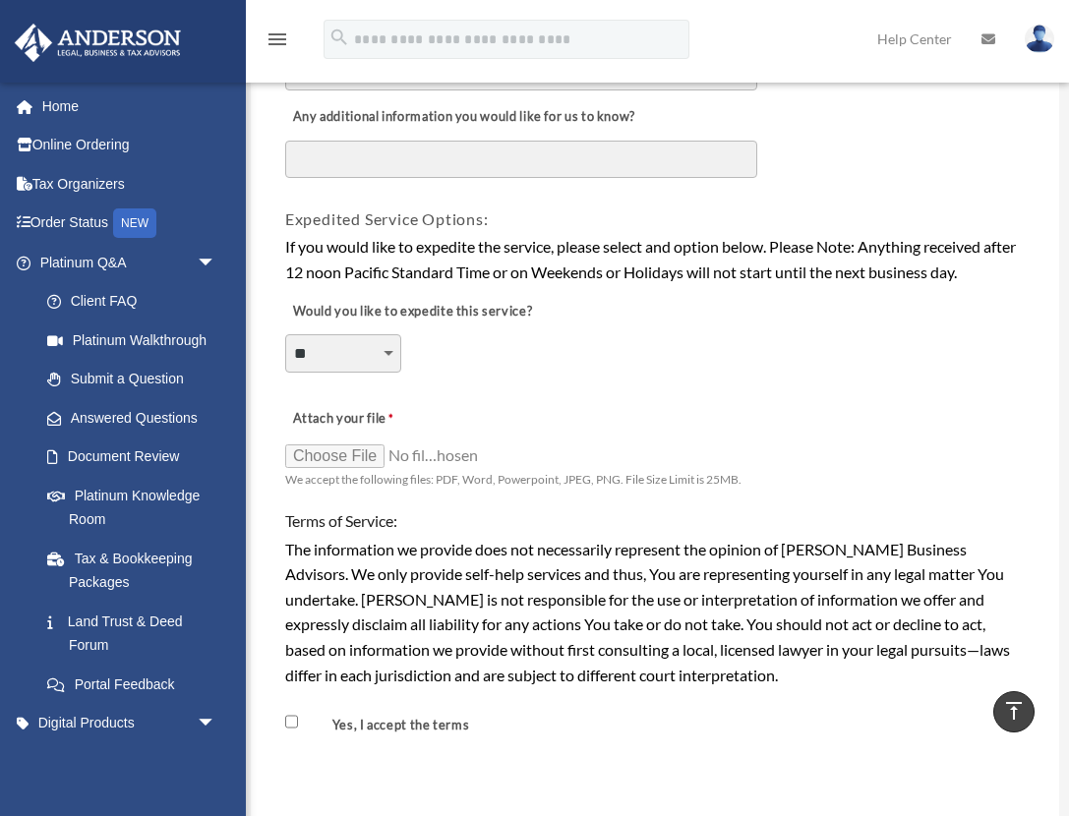
scroll to position [1299, 0]
